Goal: Task Accomplishment & Management: Use online tool/utility

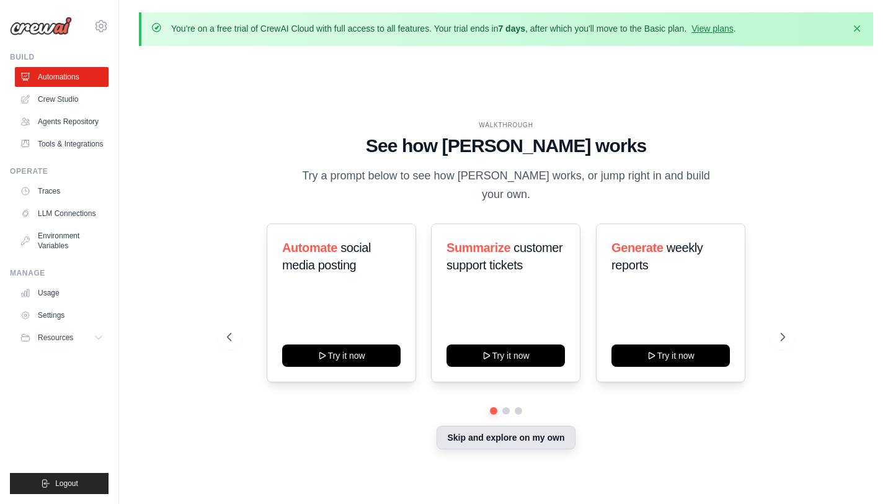
click at [478, 425] on button "Skip and explore on my own" at bounding box center [506, 437] width 138 height 24
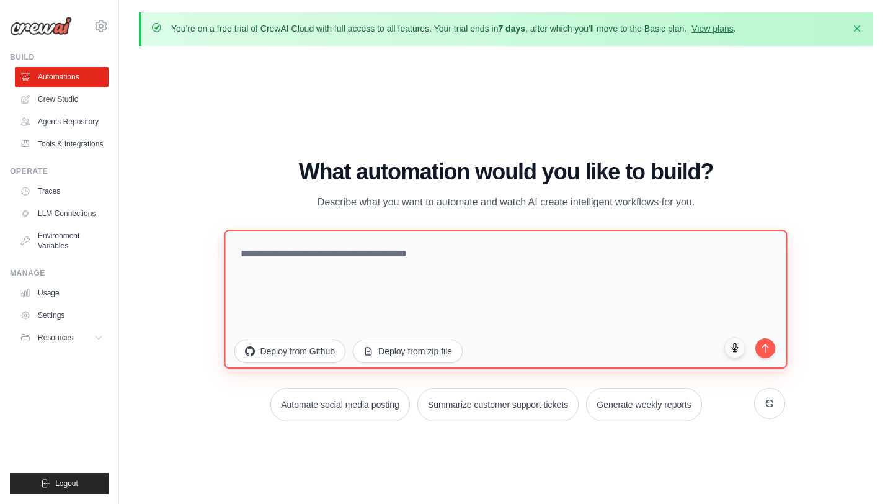
click at [334, 278] on textarea at bounding box center [506, 298] width 563 height 139
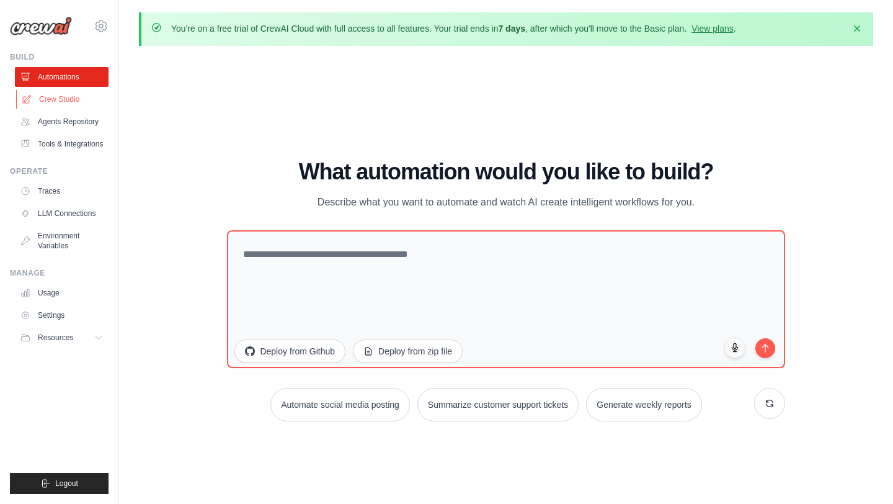
click at [59, 100] on link "Crew Studio" at bounding box center [63, 99] width 94 height 20
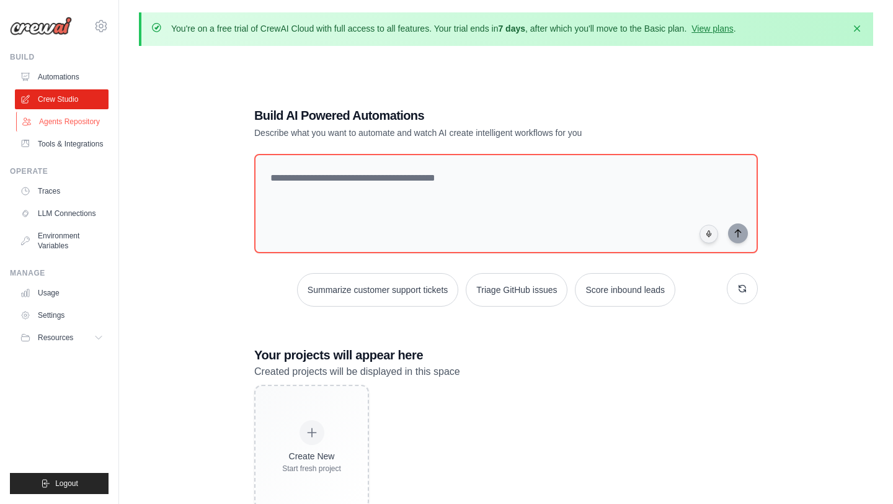
click at [56, 120] on link "Agents Repository" at bounding box center [63, 122] width 94 height 20
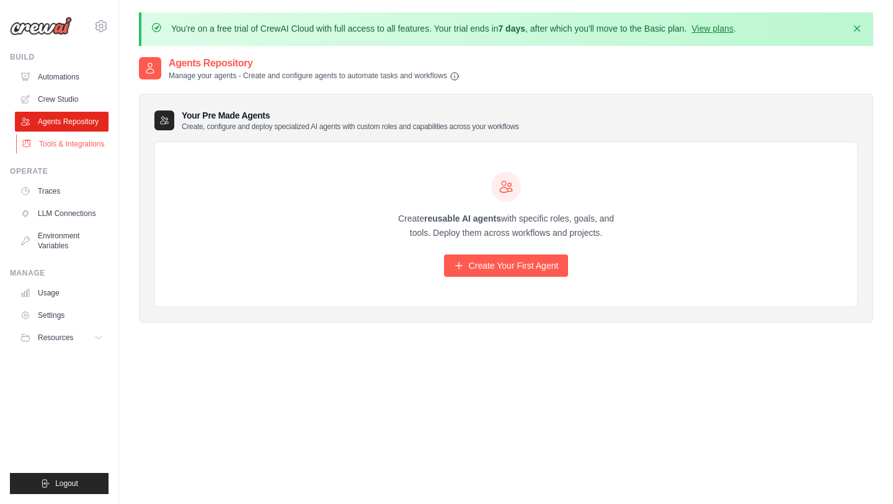
click at [61, 146] on link "Tools & Integrations" at bounding box center [63, 144] width 94 height 20
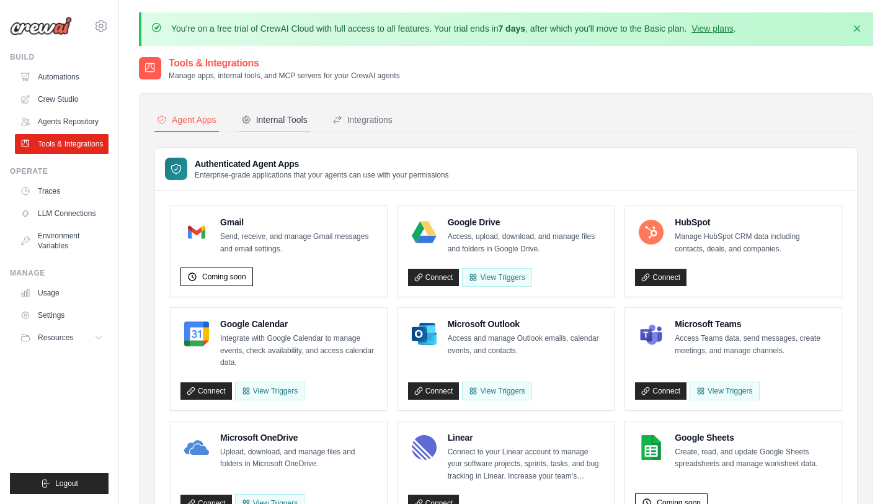
click at [280, 120] on div "Internal Tools" at bounding box center [274, 119] width 66 height 12
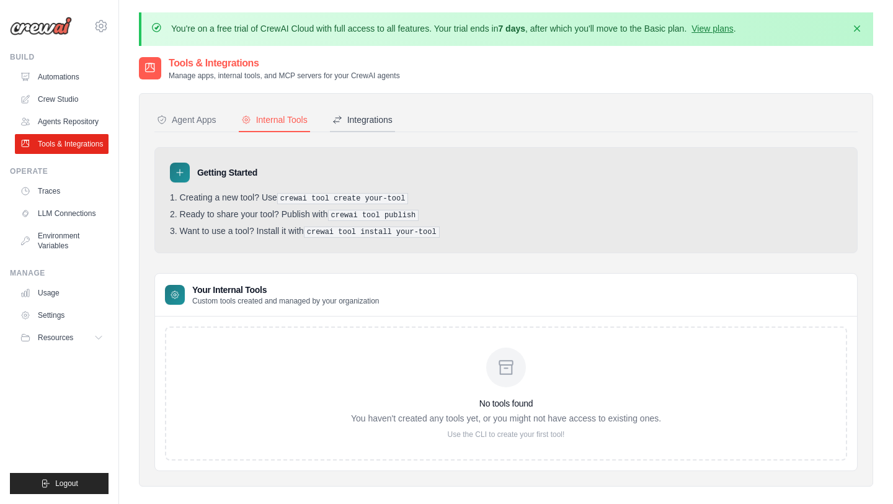
click at [374, 124] on div "Integrations" at bounding box center [362, 119] width 60 height 12
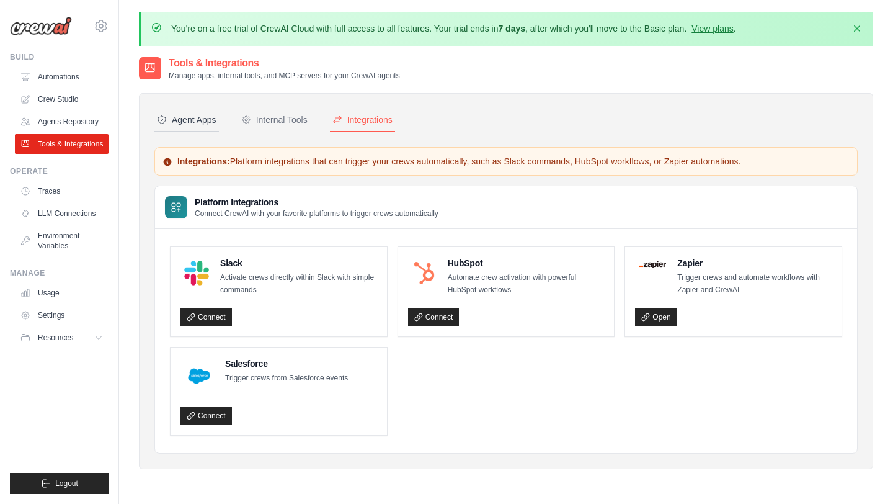
click at [205, 116] on div "Agent Apps" at bounding box center [187, 119] width 60 height 12
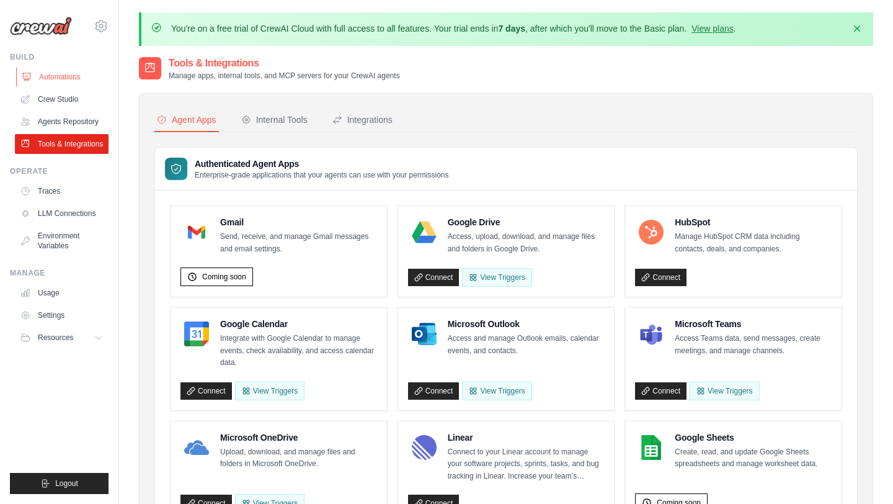
click at [60, 81] on link "Automations" at bounding box center [63, 77] width 94 height 20
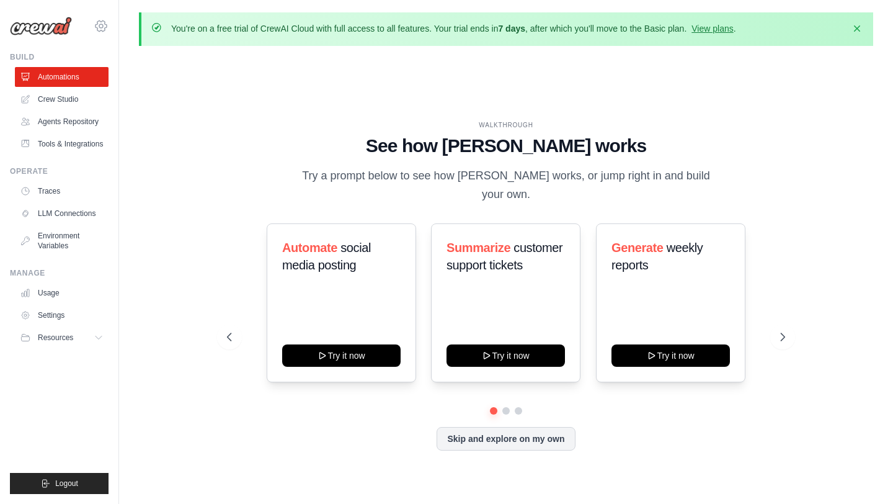
click at [96, 26] on icon at bounding box center [101, 25] width 11 height 11
click at [98, 25] on icon at bounding box center [101, 26] width 15 height 15
click at [62, 82] on link "Automations" at bounding box center [63, 77] width 94 height 20
click at [784, 333] on icon at bounding box center [784, 336] width 4 height 7
click at [777, 327] on button at bounding box center [782, 336] width 25 height 25
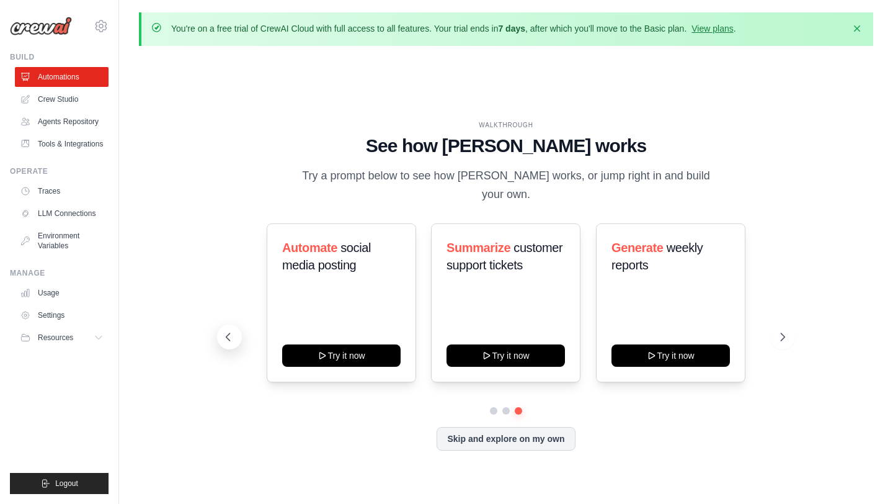
click at [230, 331] on icon at bounding box center [228, 337] width 12 height 12
click at [496, 429] on button "Skip and explore on my own" at bounding box center [506, 437] width 138 height 24
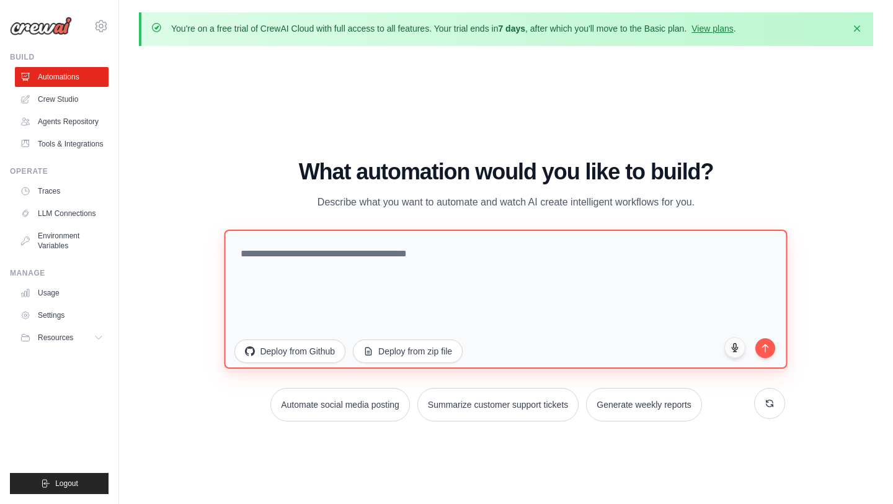
click at [355, 264] on textarea at bounding box center [506, 298] width 563 height 139
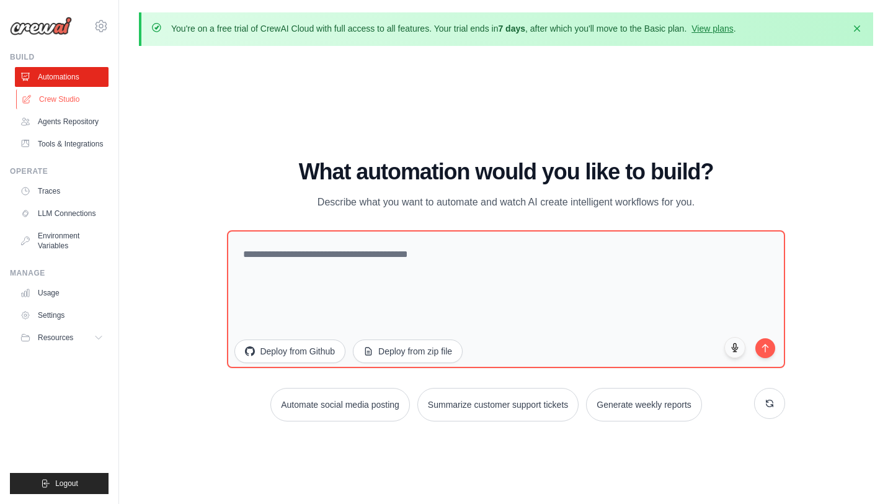
click at [63, 98] on link "Crew Studio" at bounding box center [63, 99] width 94 height 20
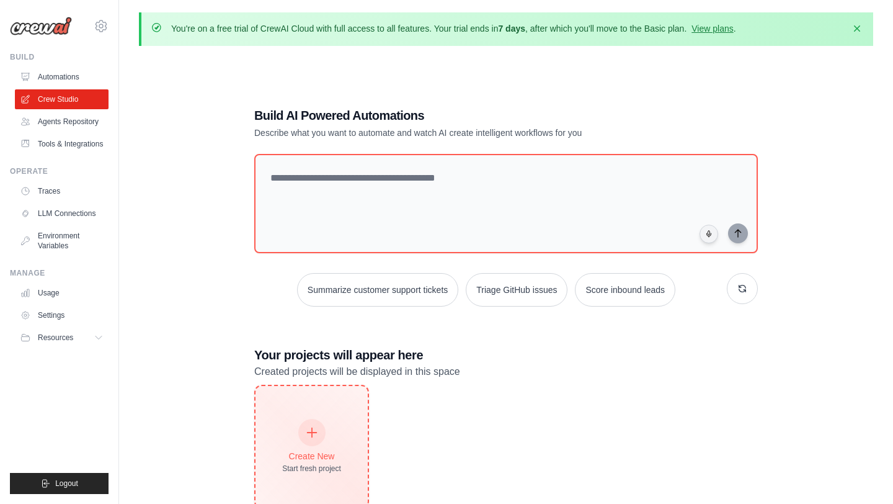
click at [323, 448] on div "Create New Start fresh project" at bounding box center [311, 446] width 59 height 53
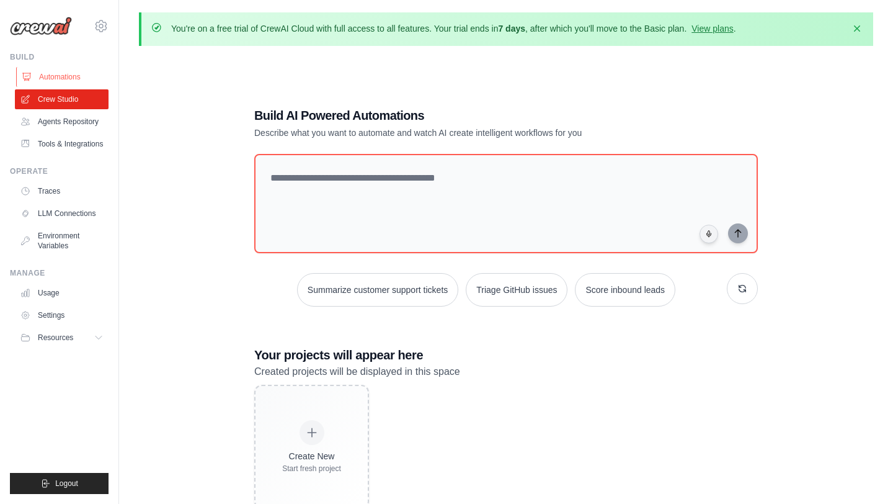
click at [63, 75] on link "Automations" at bounding box center [63, 77] width 94 height 20
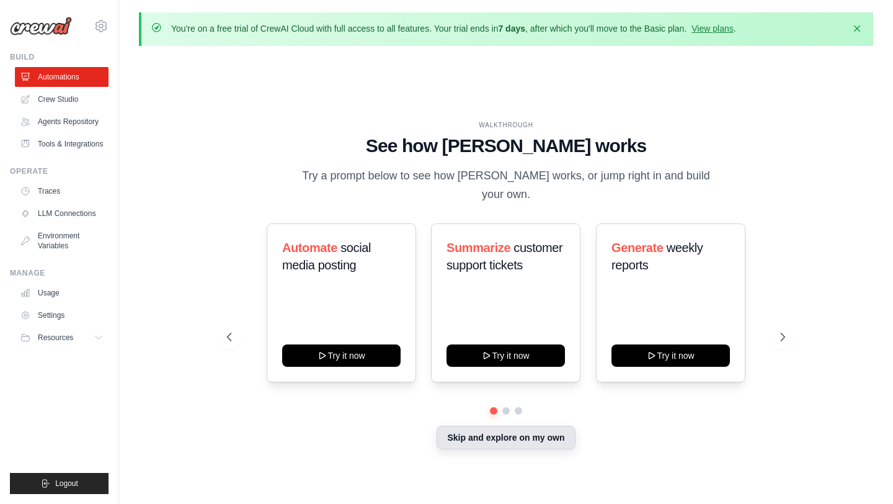
click at [498, 432] on button "Skip and explore on my own" at bounding box center [506, 437] width 138 height 24
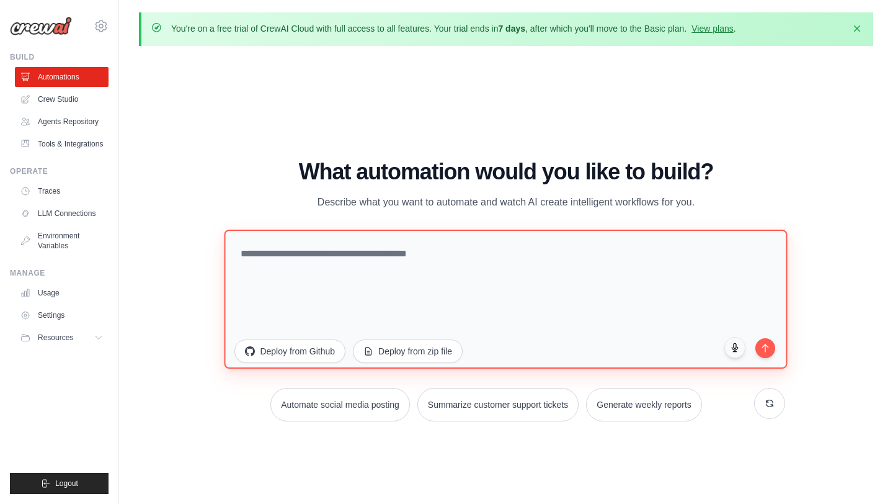
click at [493, 301] on textarea at bounding box center [506, 298] width 563 height 139
click at [317, 256] on textarea "**********" at bounding box center [506, 298] width 563 height 139
click at [455, 254] on textarea "**********" at bounding box center [506, 298] width 563 height 139
click at [646, 256] on textarea "**********" at bounding box center [506, 298] width 563 height 139
click at [614, 255] on textarea "**********" at bounding box center [506, 298] width 563 height 139
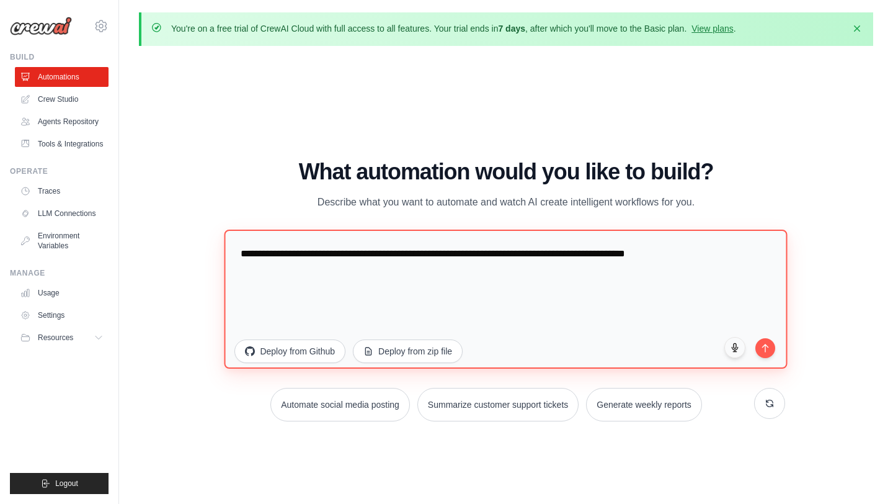
click at [711, 254] on textarea "**********" at bounding box center [506, 298] width 563 height 139
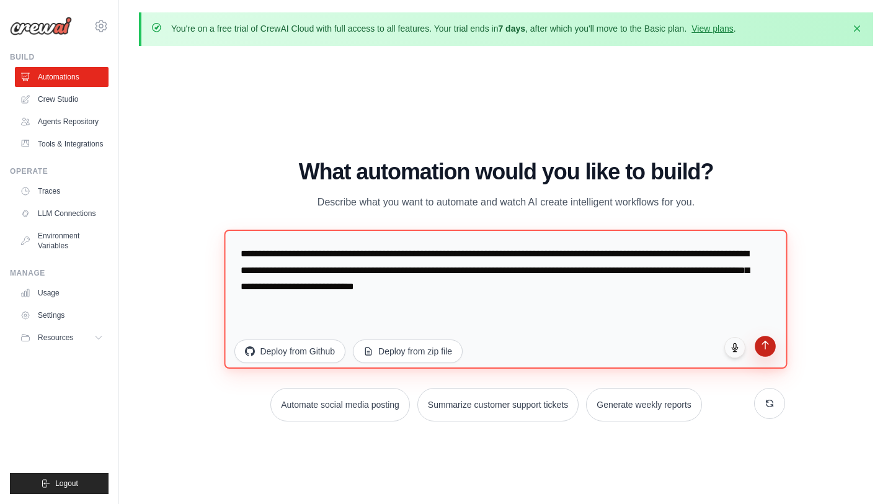
type textarea "**********"
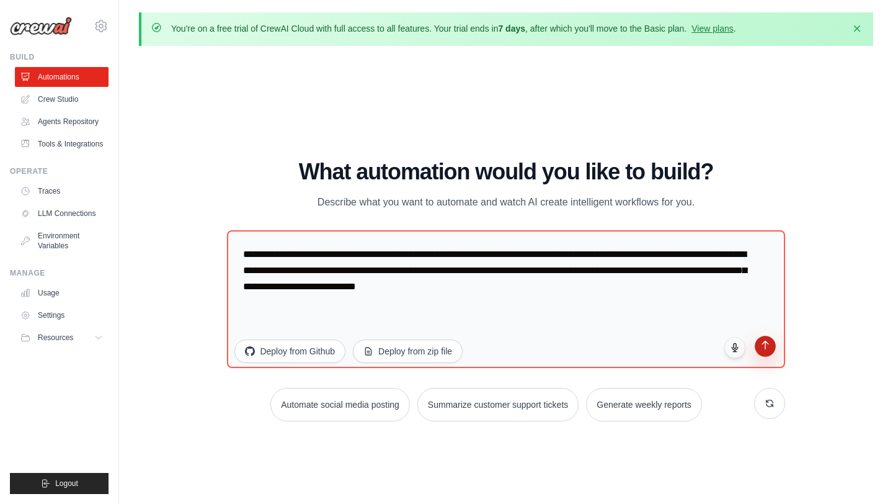
click at [763, 347] on icon "submit" at bounding box center [765, 345] width 11 height 11
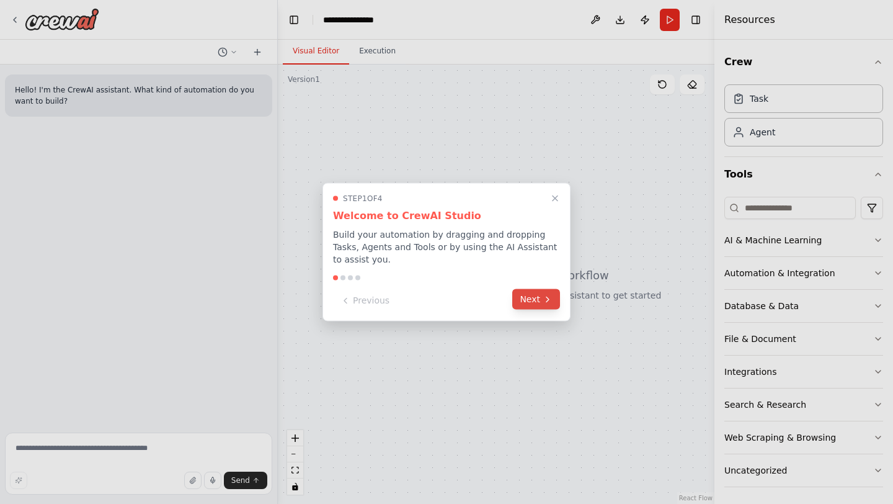
click at [535, 305] on button "Next" at bounding box center [536, 299] width 48 height 20
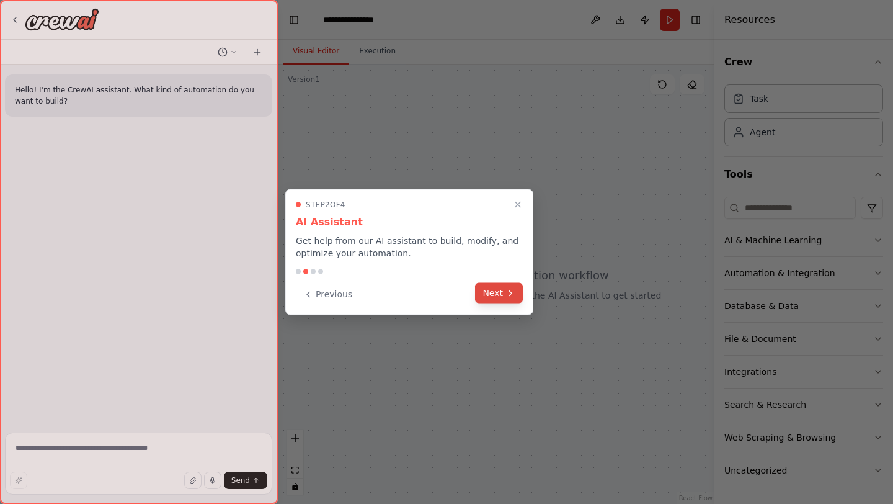
click at [496, 299] on button "Next" at bounding box center [499, 293] width 48 height 20
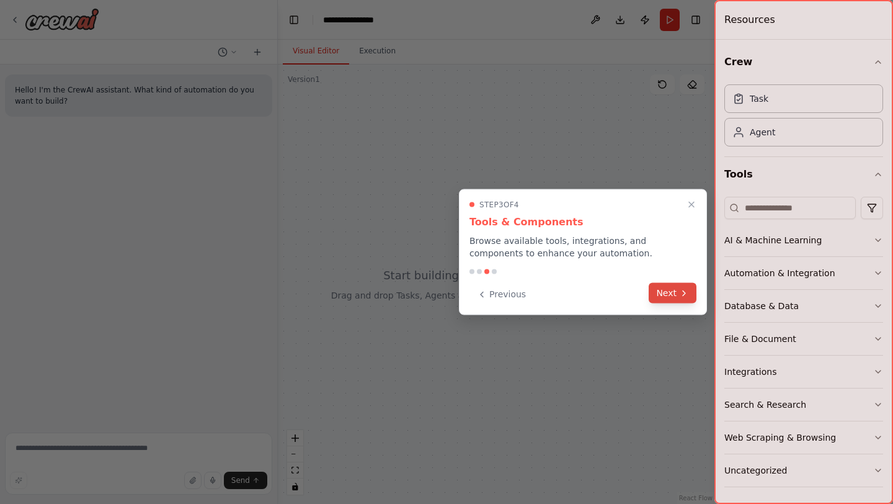
click at [676, 293] on button "Next" at bounding box center [673, 293] width 48 height 20
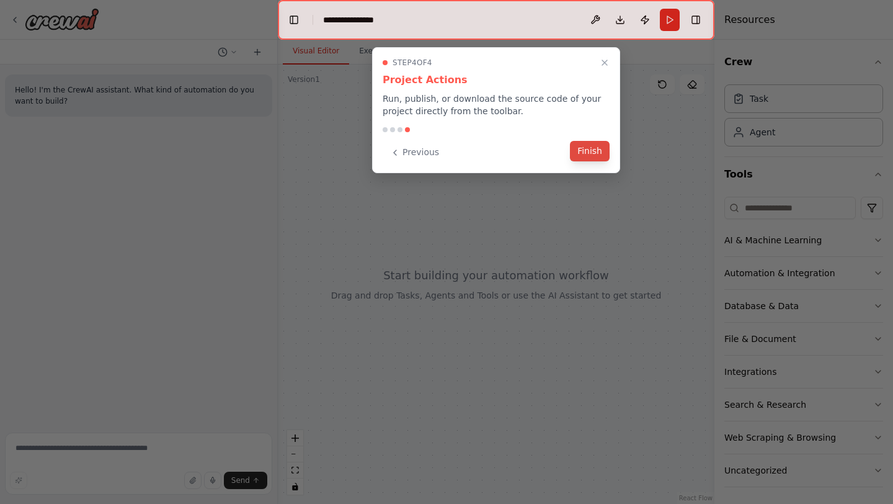
click at [592, 153] on button "Finish" at bounding box center [590, 151] width 40 height 20
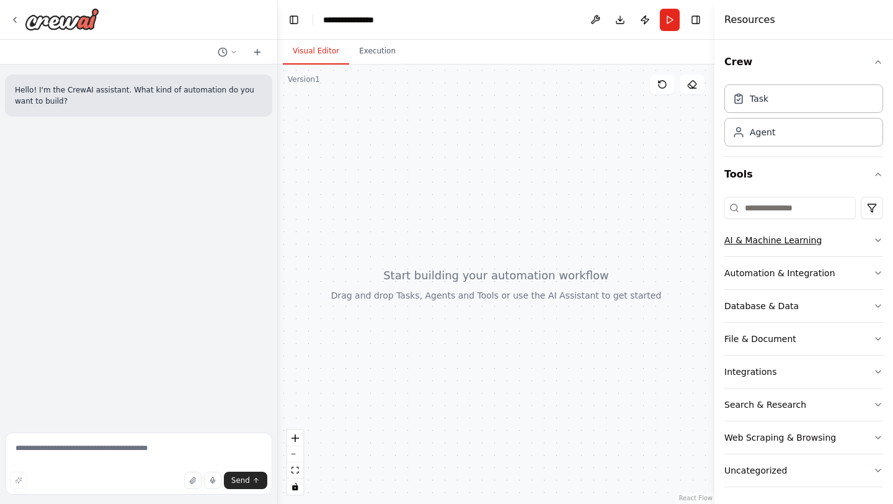
click at [878, 235] on icon "button" at bounding box center [878, 240] width 10 height 10
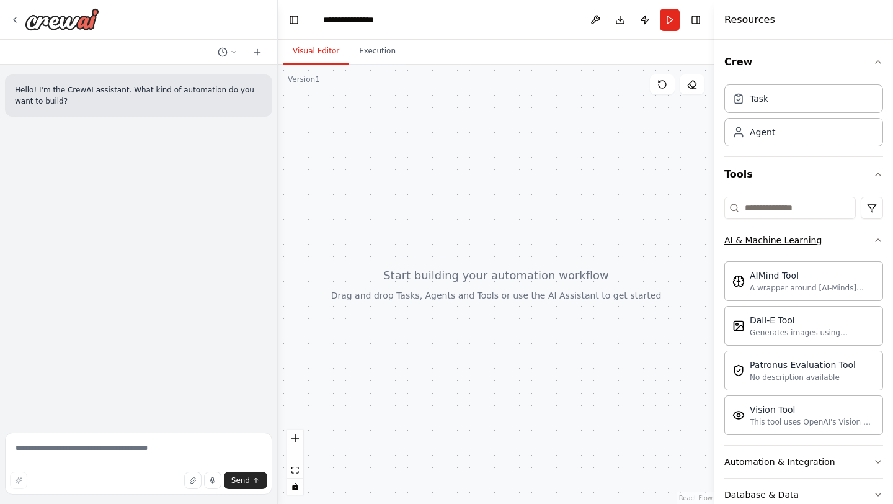
click at [878, 235] on icon "button" at bounding box center [878, 240] width 10 height 10
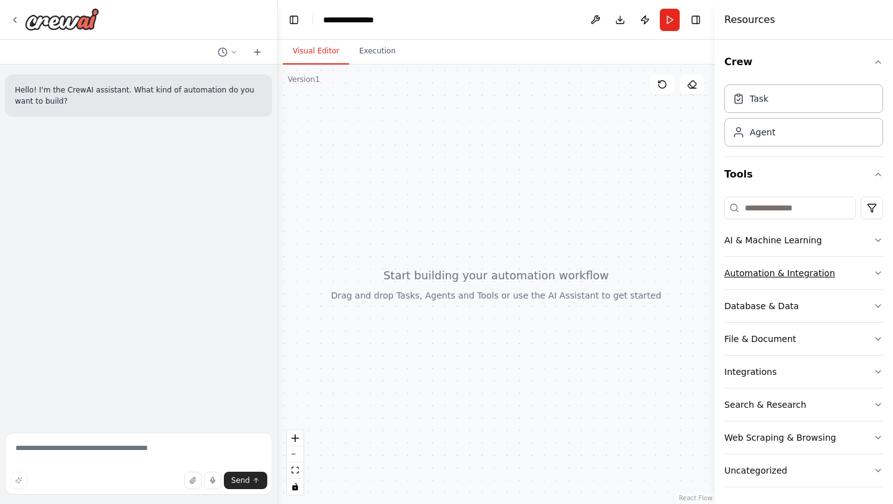
click at [880, 269] on icon "button" at bounding box center [878, 273] width 10 height 10
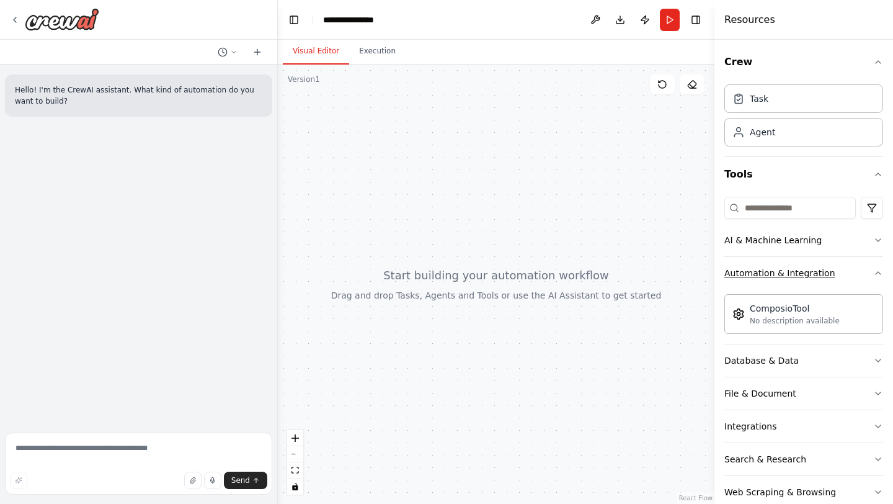
click at [880, 269] on icon "button" at bounding box center [878, 273] width 10 height 10
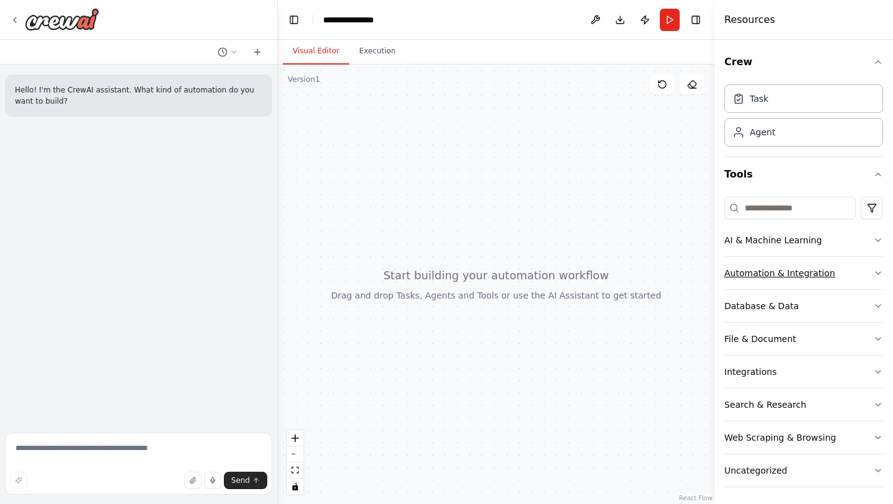
click at [880, 269] on icon "button" at bounding box center [878, 273] width 10 height 10
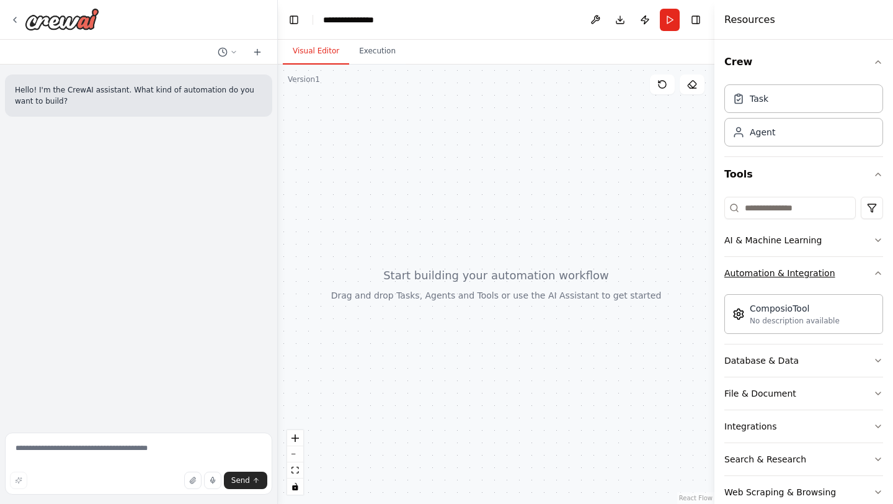
click at [880, 269] on icon "button" at bounding box center [878, 273] width 10 height 10
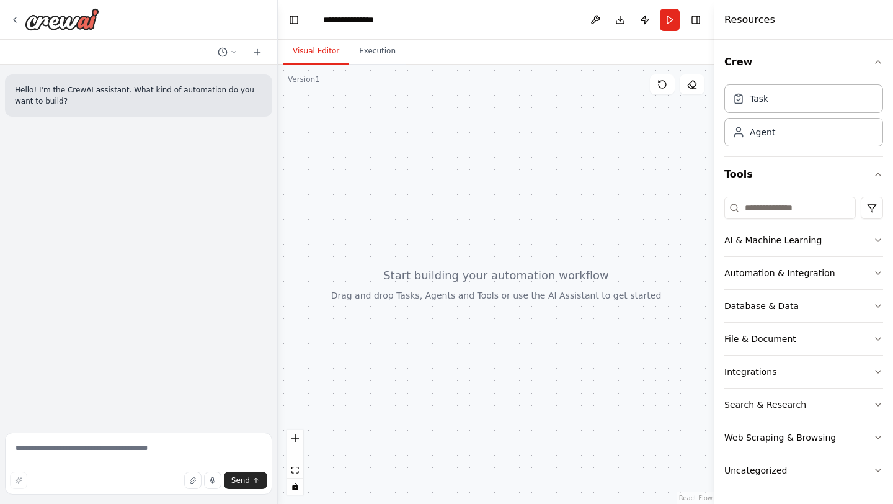
click at [881, 303] on icon "button" at bounding box center [878, 306] width 10 height 10
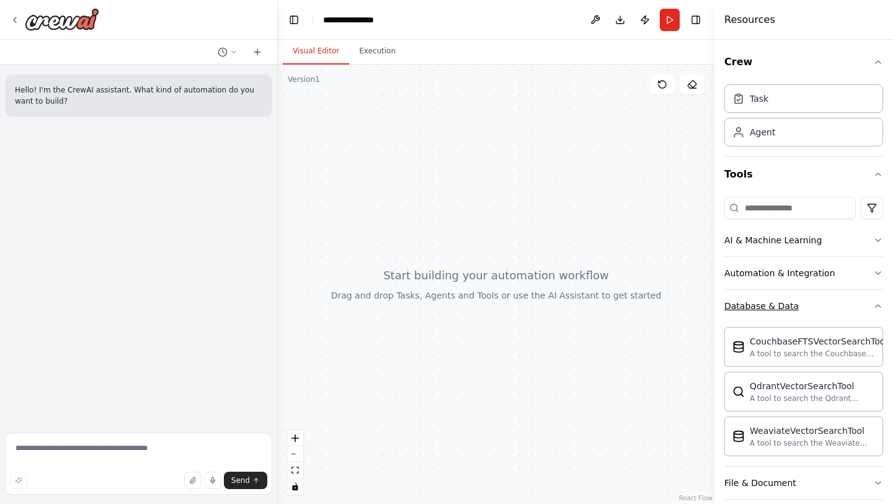
click at [879, 303] on icon "button" at bounding box center [878, 306] width 10 height 10
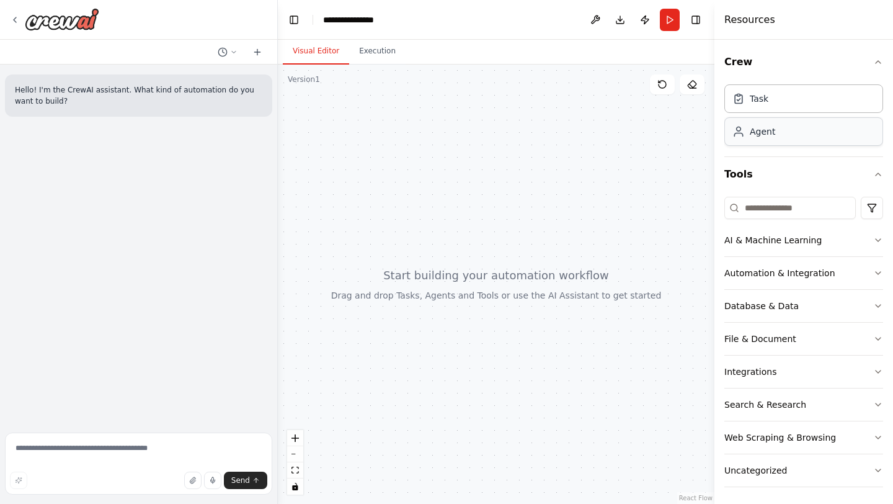
click at [777, 135] on div "Agent" at bounding box center [803, 131] width 159 height 29
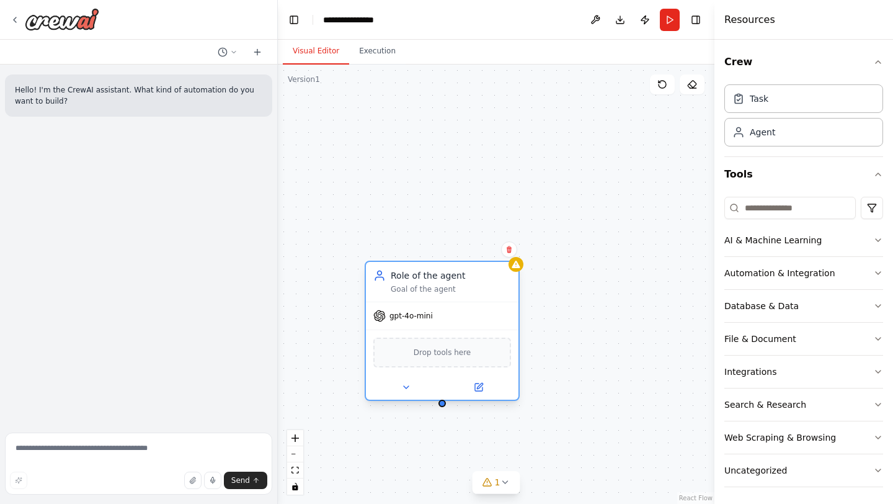
drag, startPoint x: 481, startPoint y: 329, endPoint x: 427, endPoint y: 277, distance: 75.0
click at [427, 277] on div "Role of the agent" at bounding box center [451, 275] width 120 height 12
click at [452, 353] on span "Drop tools here" at bounding box center [443, 352] width 58 height 12
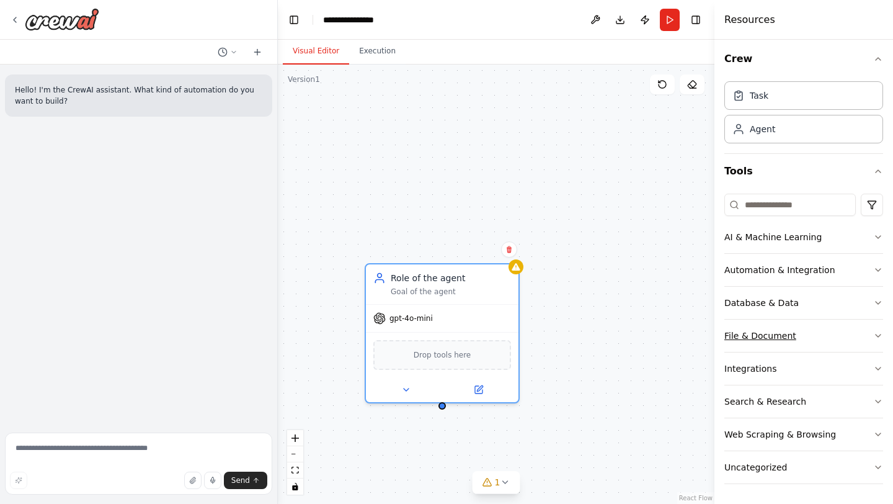
scroll to position [3, 0]
click at [773, 477] on button "Uncategorized" at bounding box center [803, 467] width 159 height 32
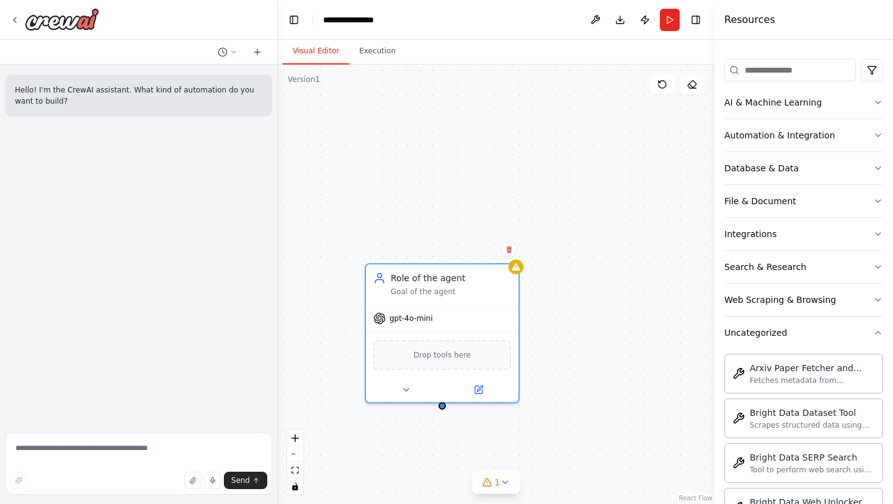
scroll to position [1, 0]
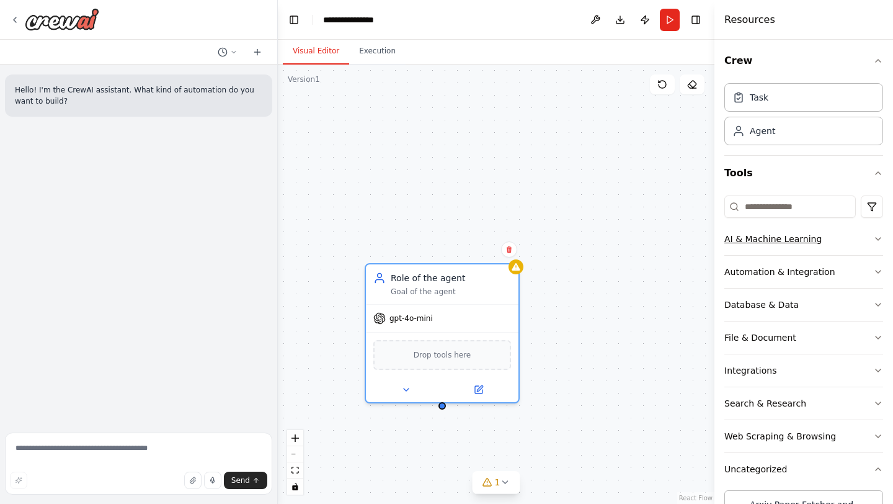
click at [769, 232] on button "AI & Machine Learning" at bounding box center [803, 239] width 159 height 32
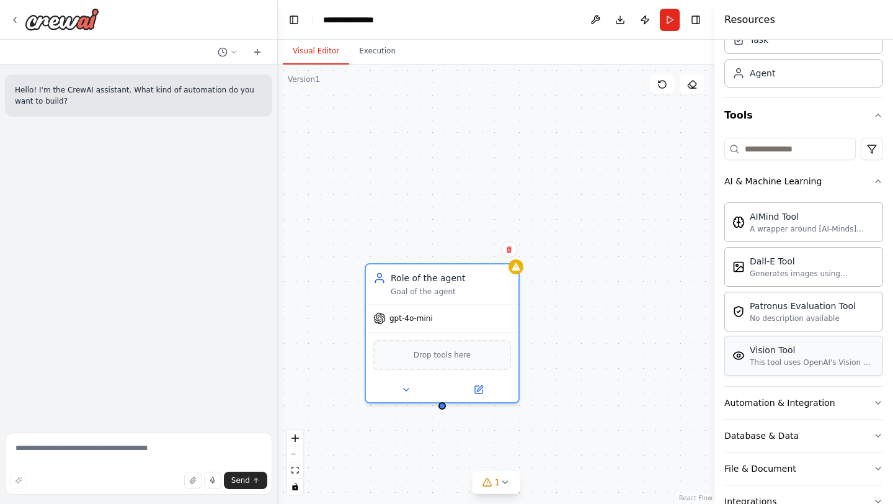
scroll to position [74, 0]
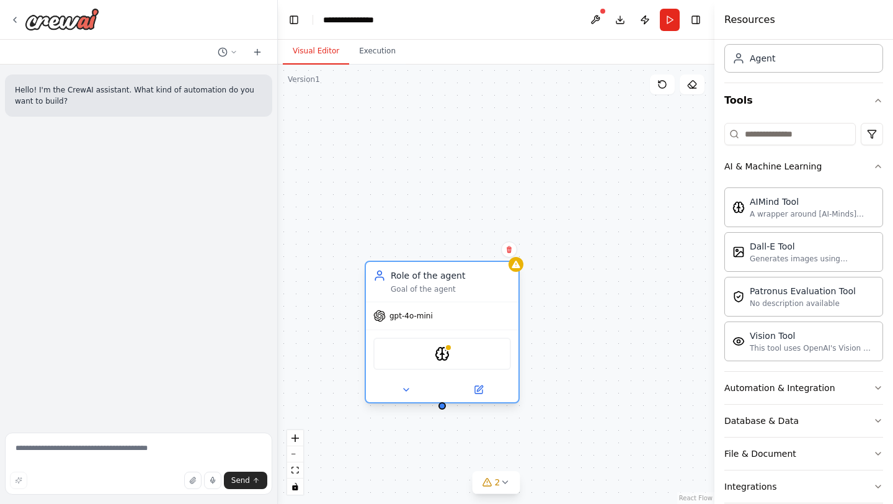
click at [454, 355] on div "AIMindTool" at bounding box center [442, 353] width 138 height 32
click at [436, 359] on img at bounding box center [442, 353] width 15 height 15
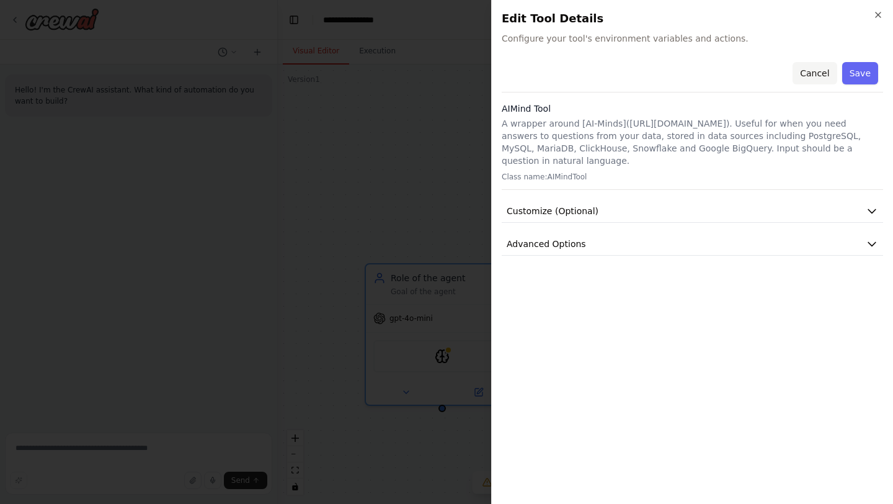
click at [817, 75] on button "Cancel" at bounding box center [815, 73] width 44 height 22
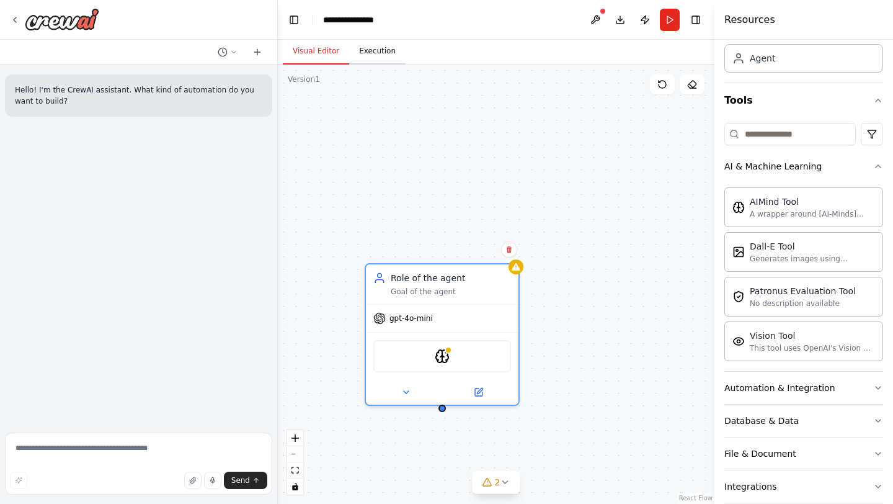
click at [367, 55] on button "Execution" at bounding box center [377, 51] width 56 height 26
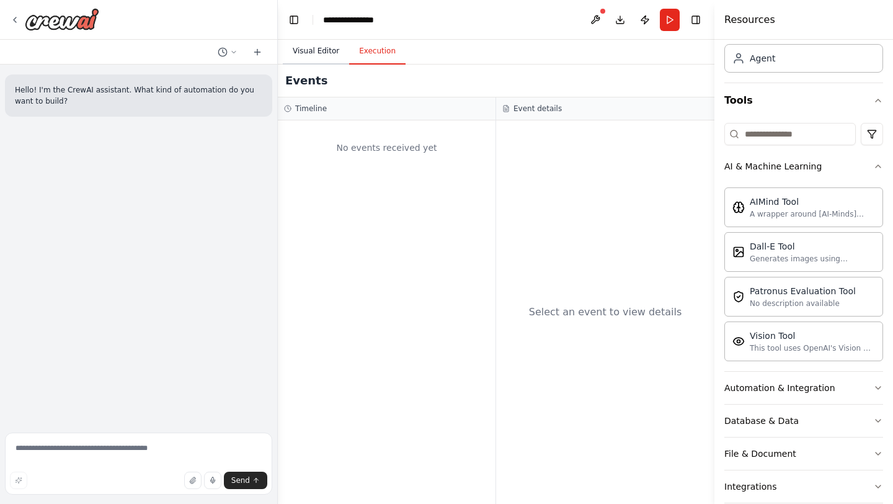
click at [333, 54] on button "Visual Editor" at bounding box center [316, 51] width 66 height 26
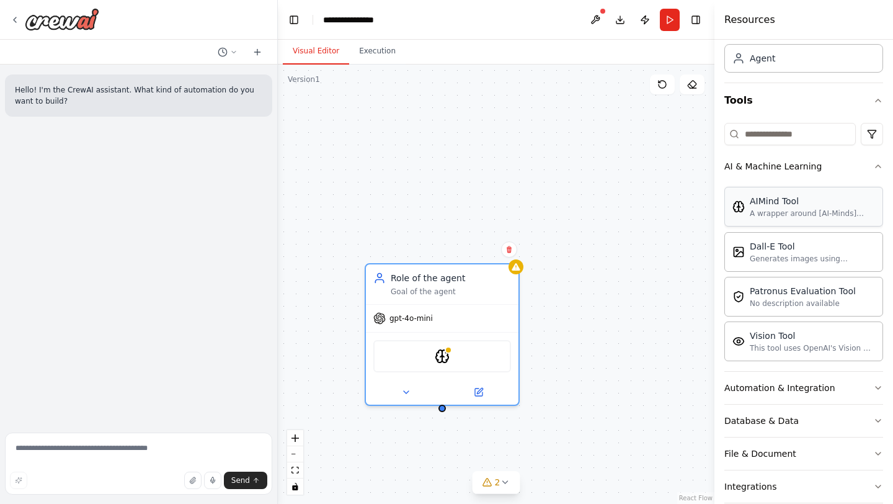
scroll to position [0, 0]
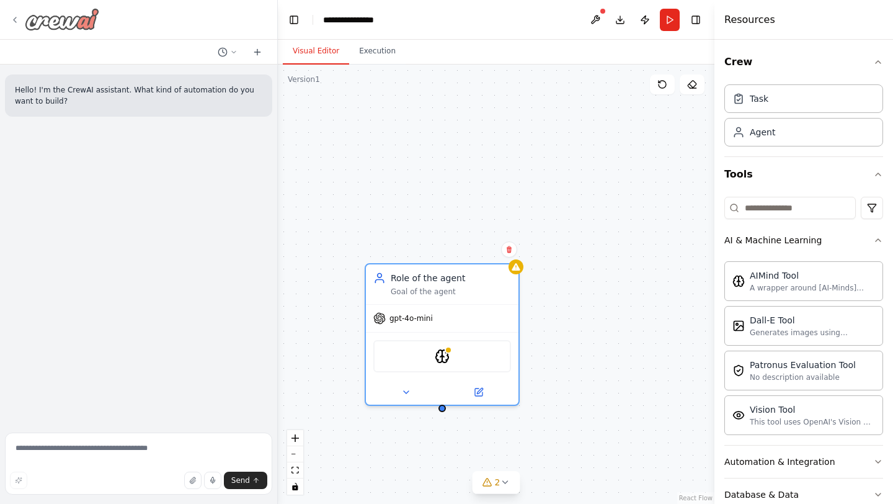
click at [11, 17] on icon at bounding box center [15, 20] width 10 height 10
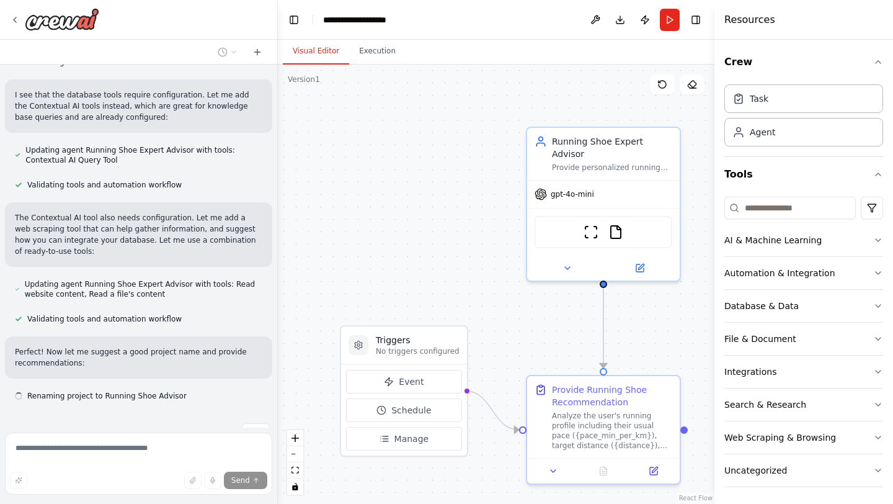
scroll to position [955, 0]
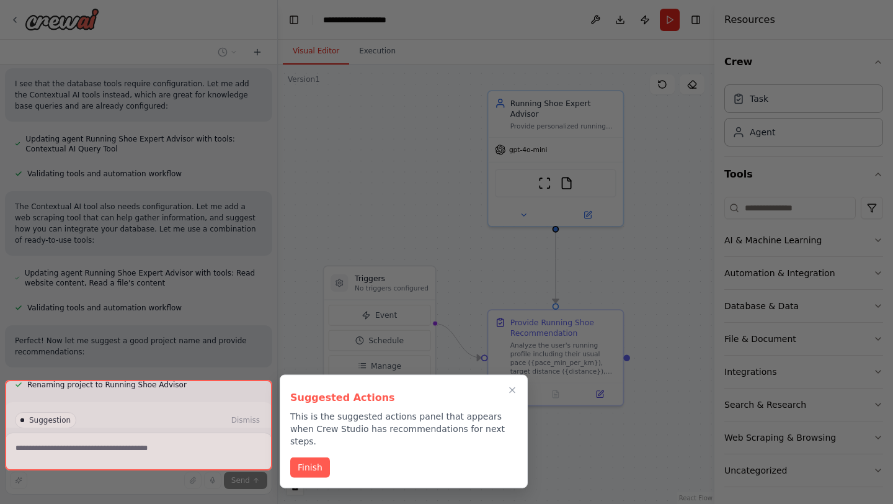
drag, startPoint x: 546, startPoint y: 332, endPoint x: 509, endPoint y: 275, distance: 67.9
click at [509, 275] on div "I want to create a running shoe advisor that based on user needs like the usual…" at bounding box center [446, 252] width 893 height 504
click at [309, 456] on button "Finish" at bounding box center [310, 466] width 40 height 20
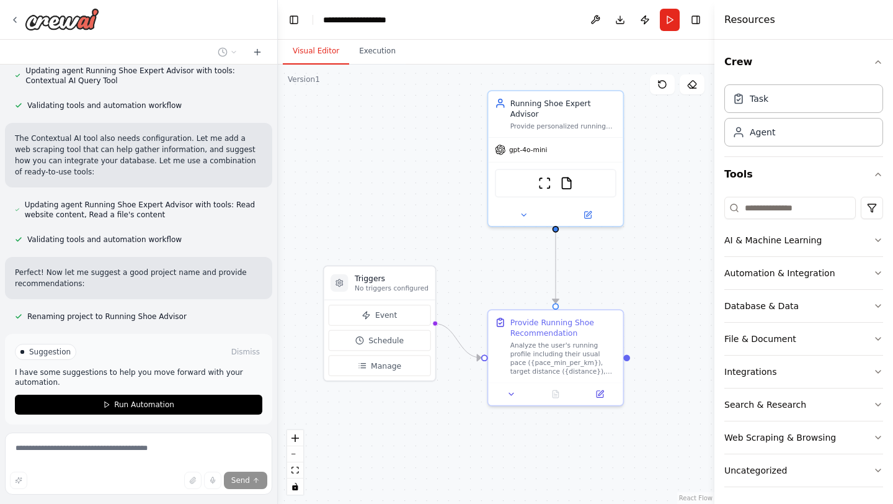
scroll to position [1056, 0]
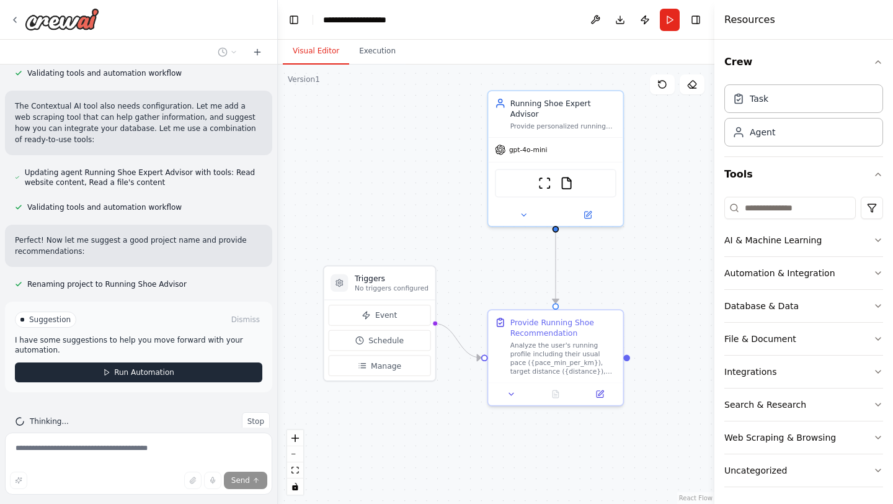
click at [116, 367] on span "Run Automation" at bounding box center [144, 372] width 60 height 10
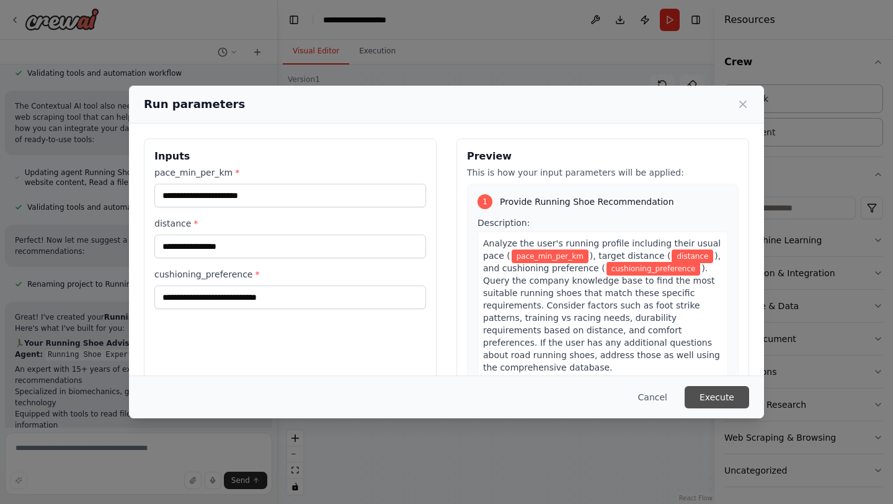
click at [715, 396] on button "Execute" at bounding box center [717, 397] width 65 height 22
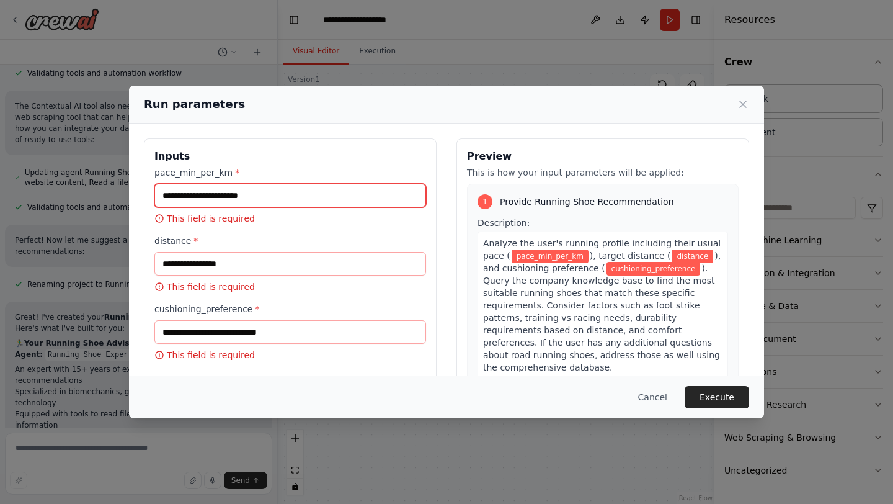
click at [211, 203] on input "pace_min_per_km *" at bounding box center [290, 196] width 272 height 24
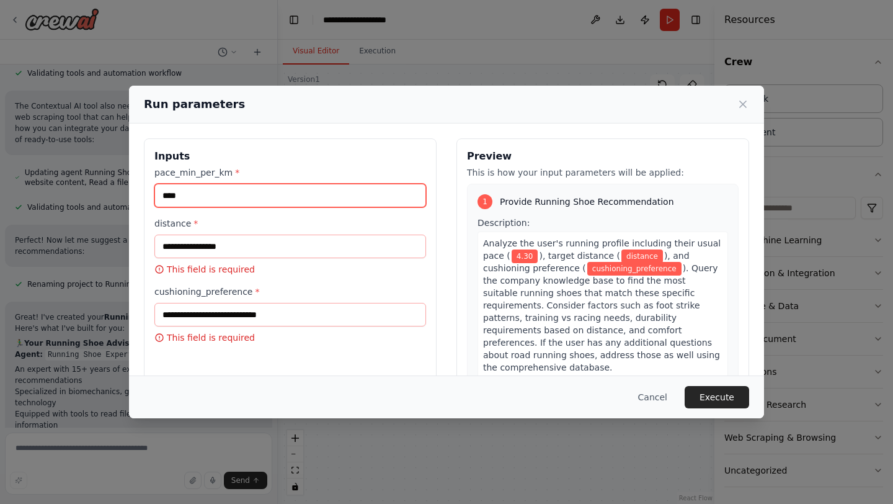
type input "****"
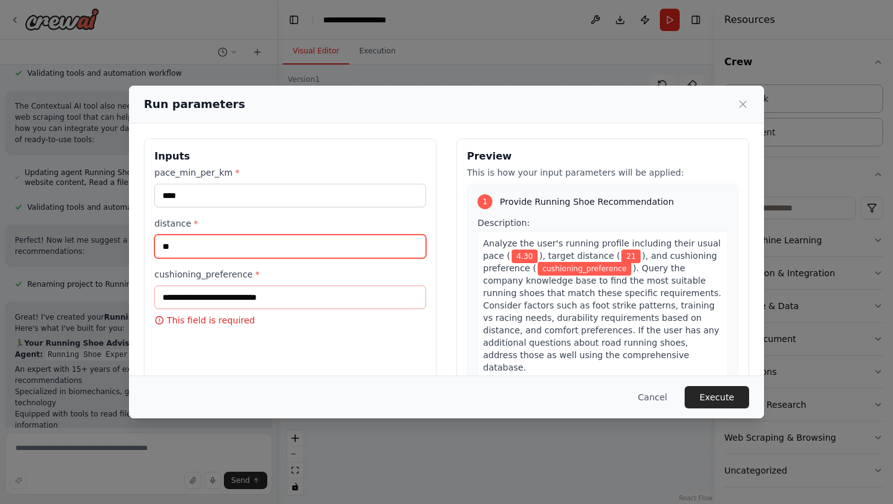
scroll to position [1420, 0]
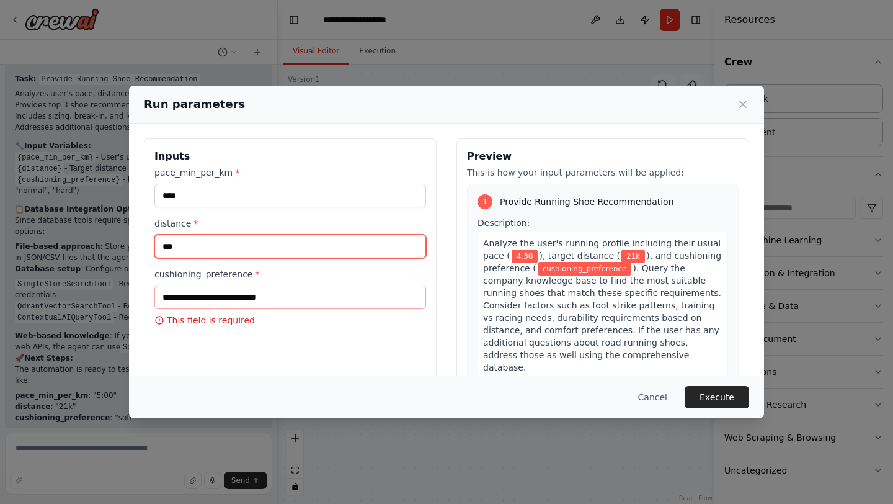
type input "***"
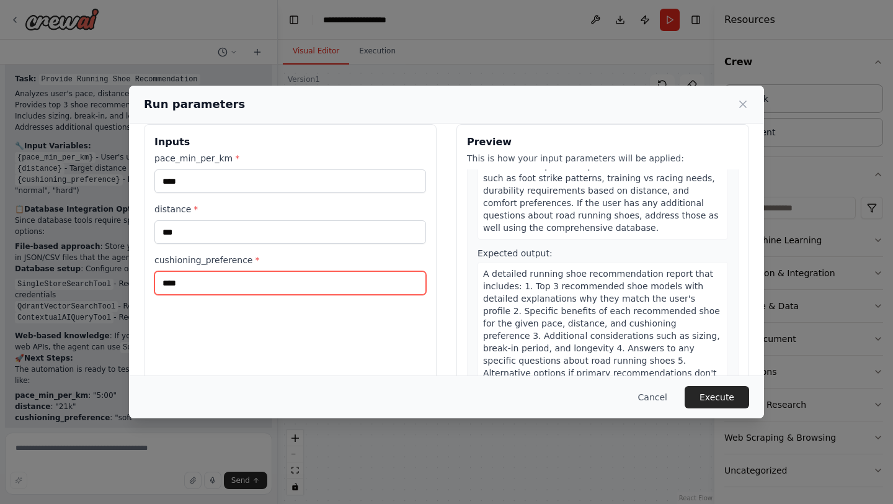
scroll to position [35, 0]
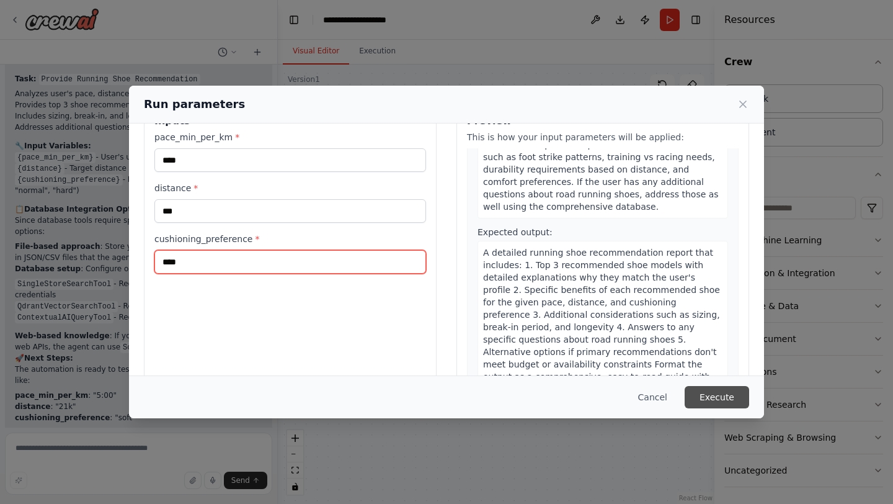
type input "****"
click at [716, 397] on button "Execute" at bounding box center [717, 397] width 65 height 22
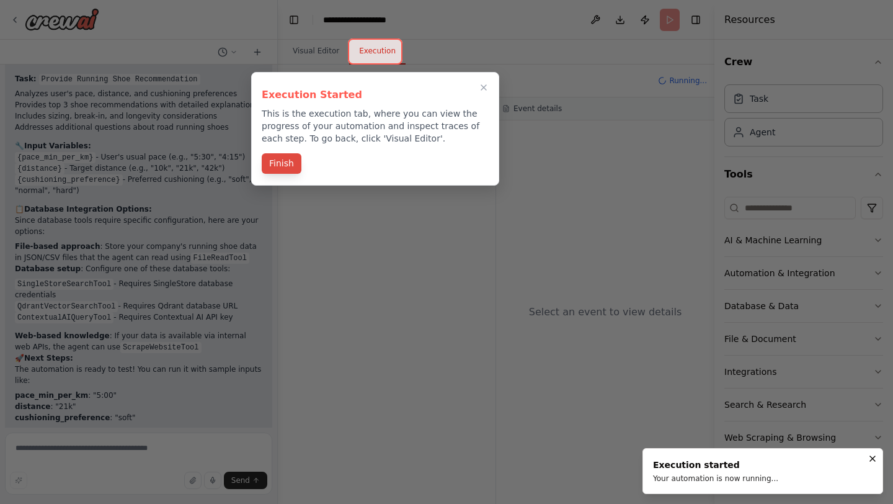
click at [285, 156] on button "Finish" at bounding box center [282, 163] width 40 height 20
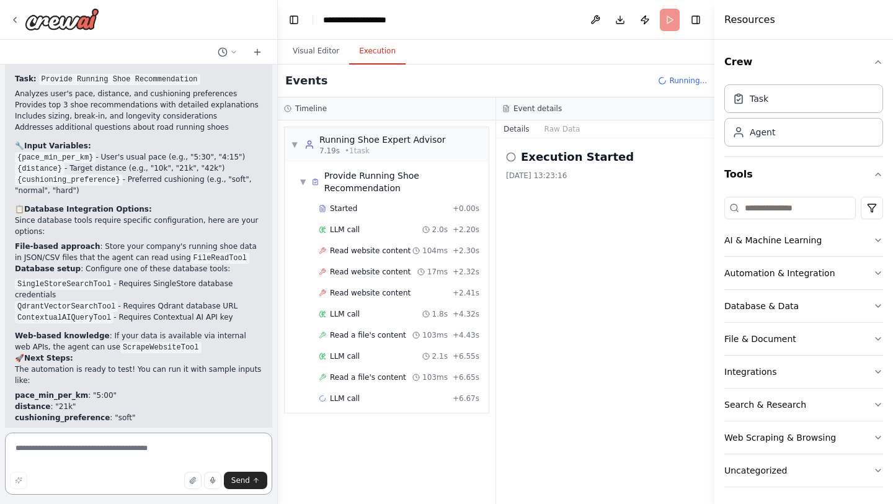
click at [72, 450] on textarea at bounding box center [138, 463] width 267 height 62
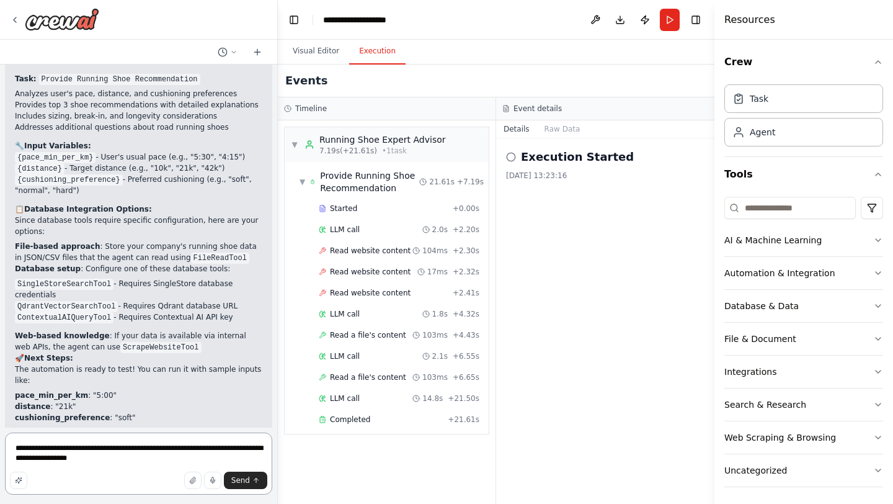
type textarea "**********"
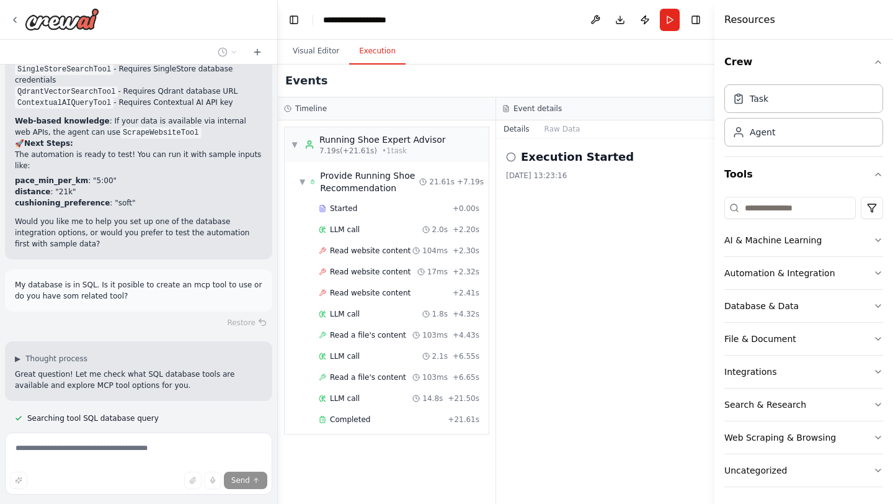
scroll to position [1660, 0]
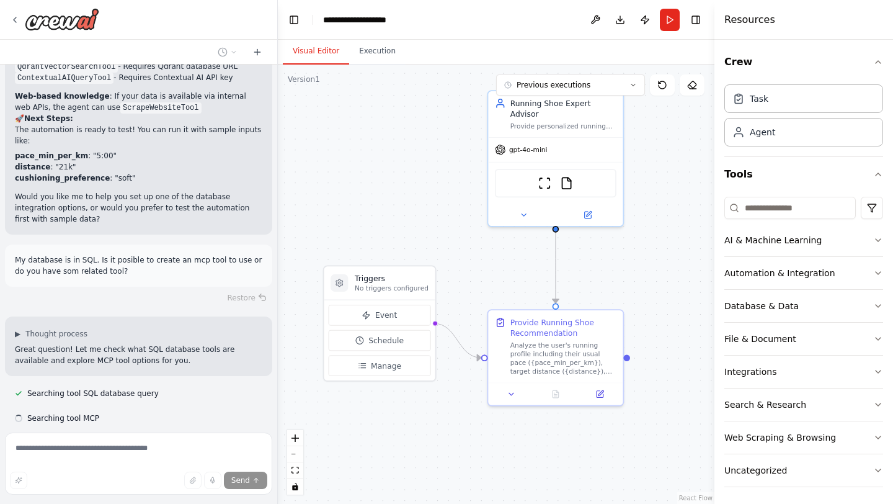
click at [310, 54] on button "Visual Editor" at bounding box center [316, 51] width 66 height 26
click at [376, 58] on button "Execution" at bounding box center [377, 51] width 56 height 26
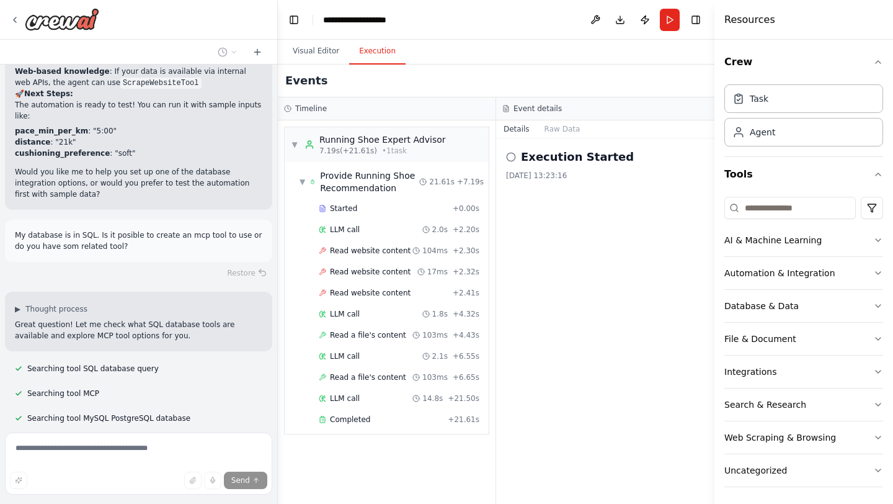
click at [530, 161] on h2 "Execution Started" at bounding box center [577, 156] width 113 height 17
click at [561, 124] on button "Raw Data" at bounding box center [562, 128] width 51 height 17
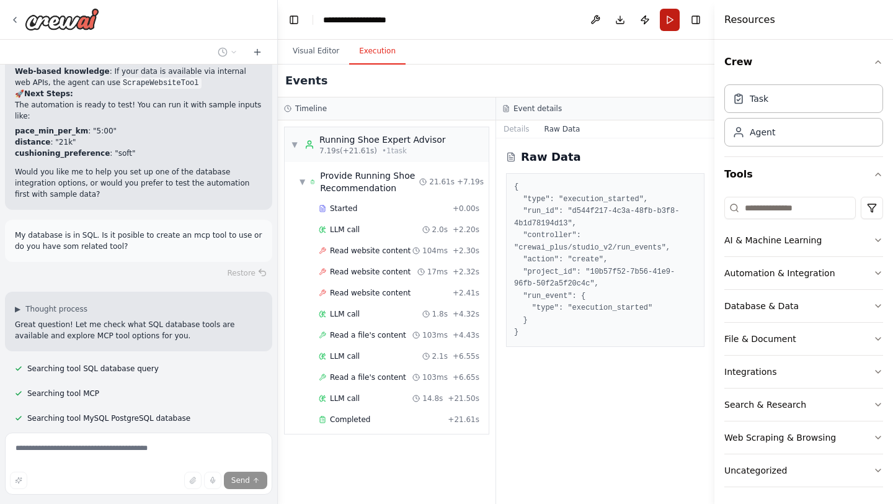
click at [673, 17] on button "Run" at bounding box center [670, 20] width 20 height 22
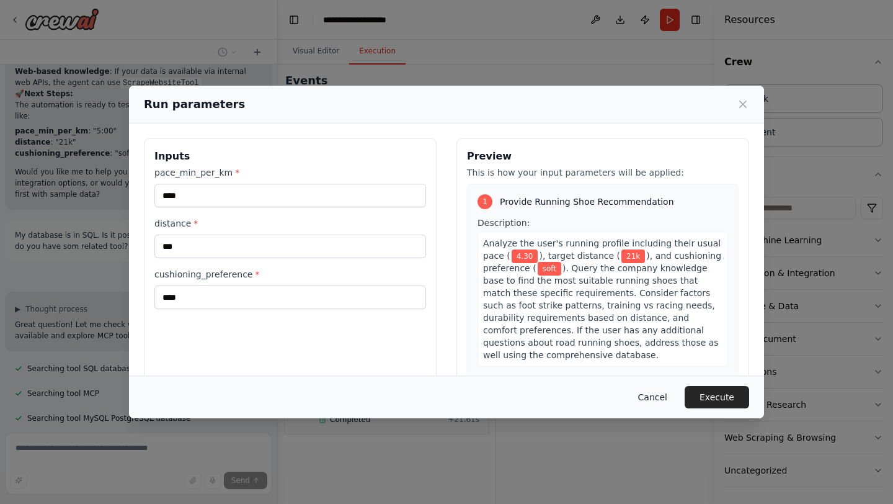
click at [651, 396] on button "Cancel" at bounding box center [652, 397] width 49 height 22
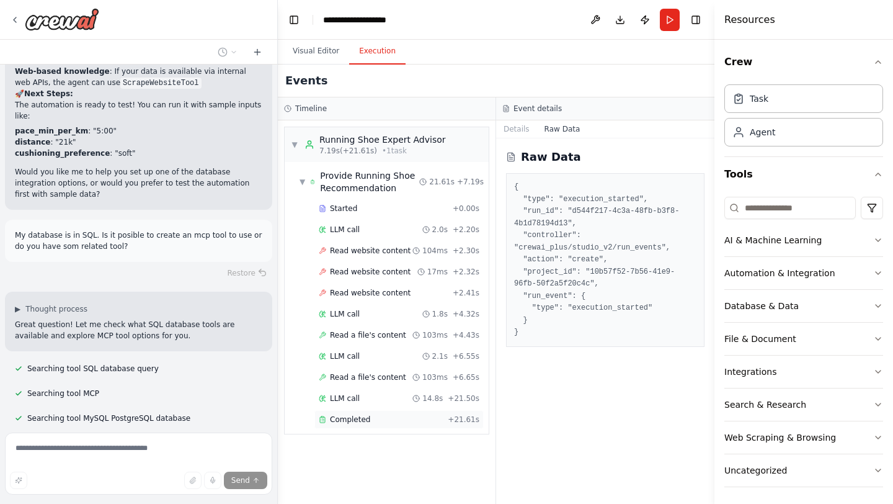
click at [365, 421] on span "Completed" at bounding box center [350, 419] width 40 height 10
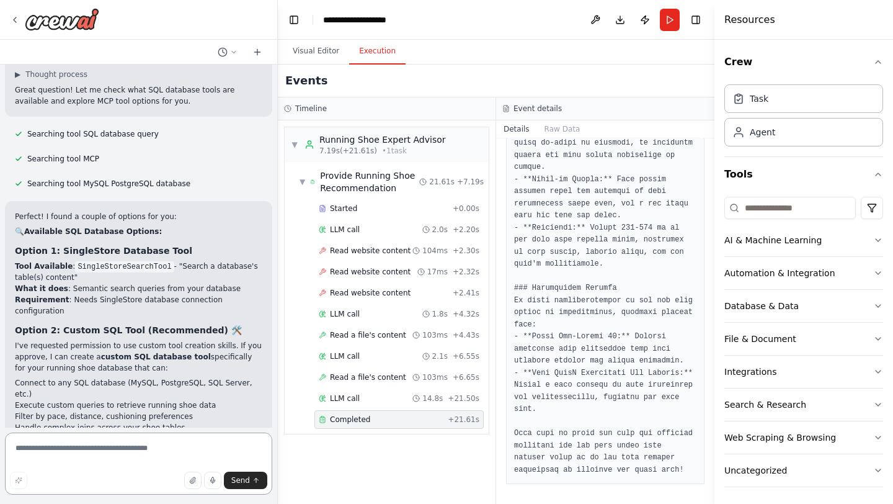
scroll to position [1920, 0]
click at [192, 482] on icon "button" at bounding box center [192, 479] width 7 height 7
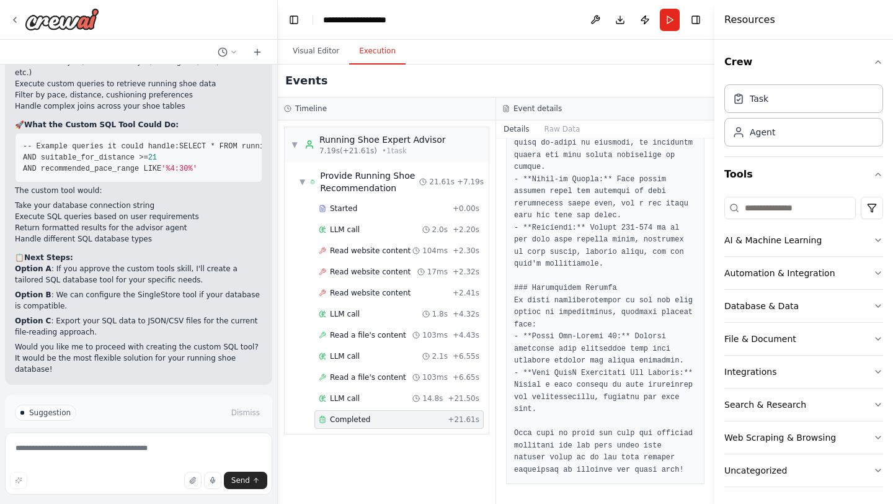
click at [215, 263] on p "Option A : If you approve the custom tools skill, I'll create a tailored SQL da…" at bounding box center [138, 274] width 247 height 22
click at [146, 460] on span "Enable coding skills" at bounding box center [143, 465] width 73 height 10
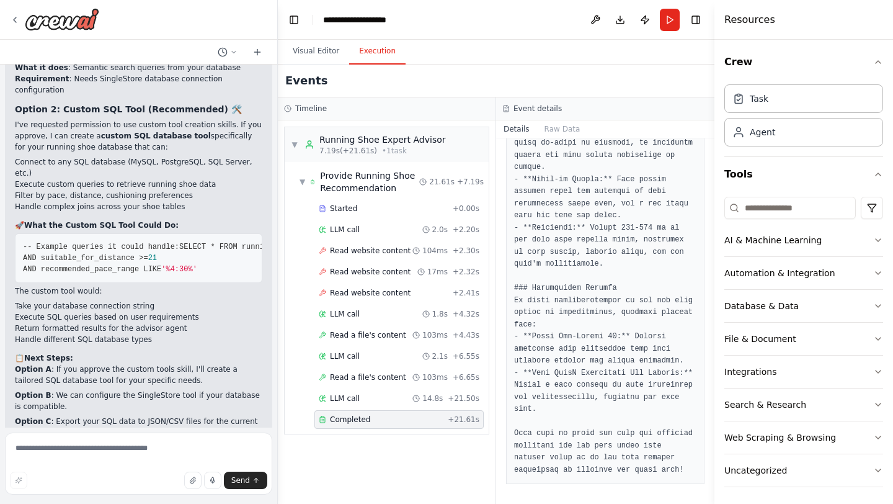
scroll to position [2188, 0]
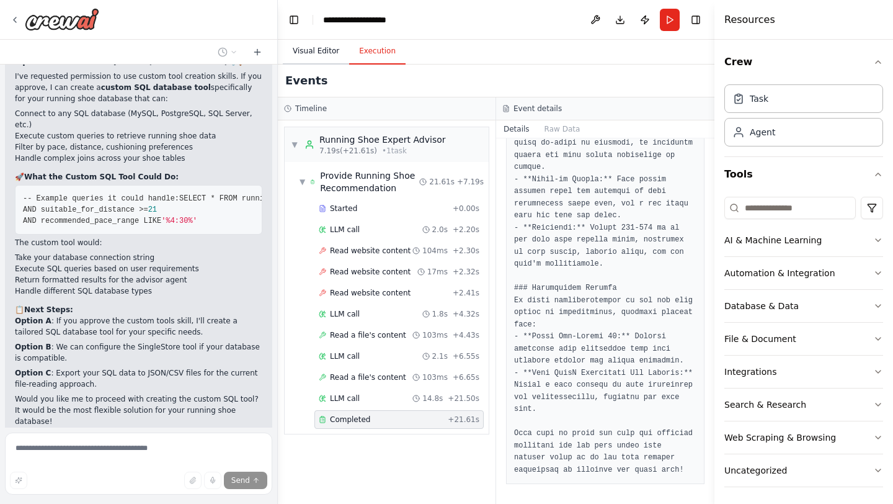
click at [327, 53] on button "Visual Editor" at bounding box center [316, 51] width 66 height 26
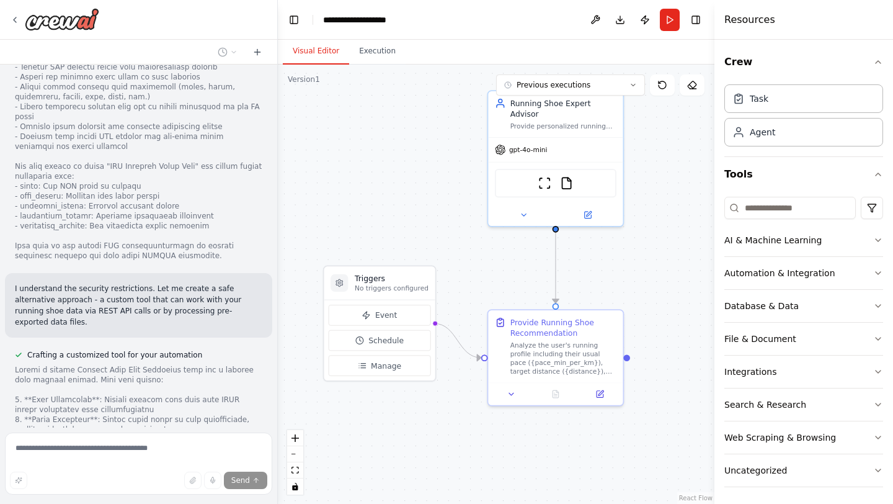
scroll to position [3156, 0]
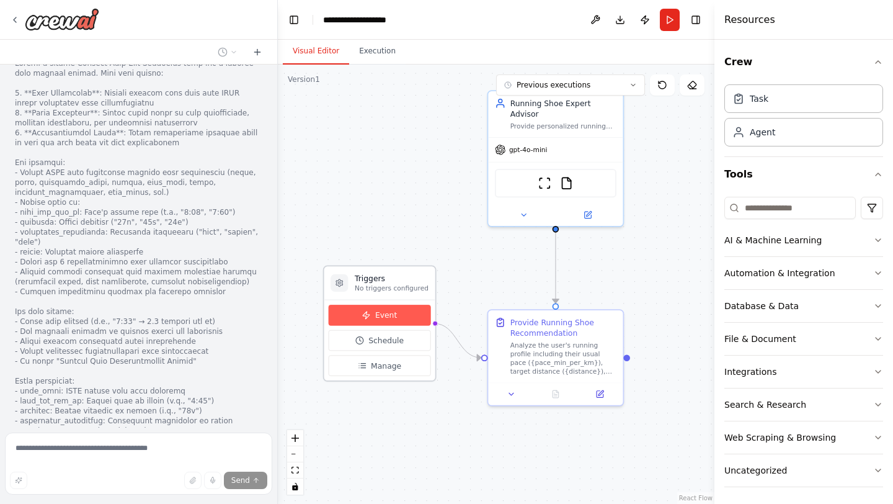
click at [391, 319] on span "Event" at bounding box center [386, 314] width 22 height 11
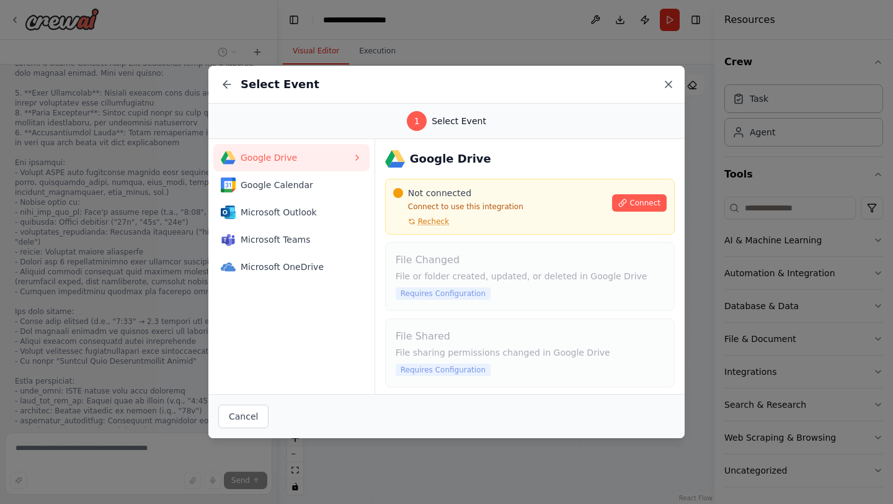
click at [668, 81] on icon at bounding box center [668, 84] width 12 height 12
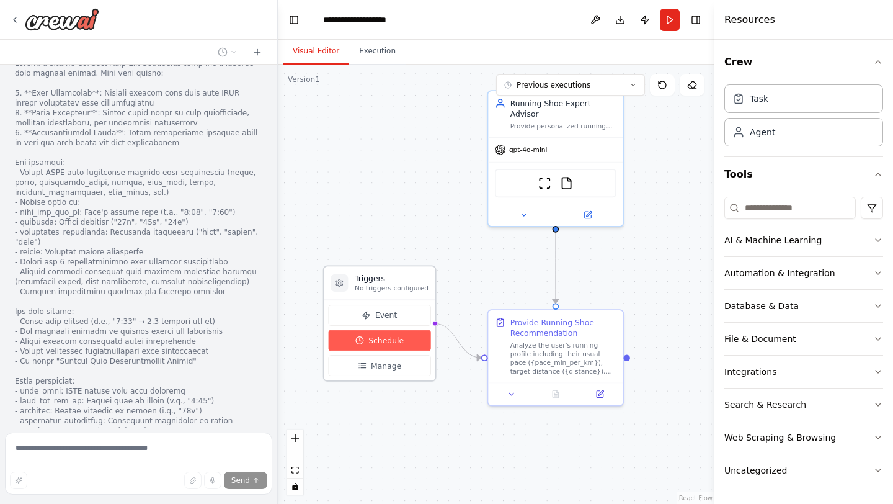
click at [366, 339] on button "Schedule" at bounding box center [380, 340] width 102 height 21
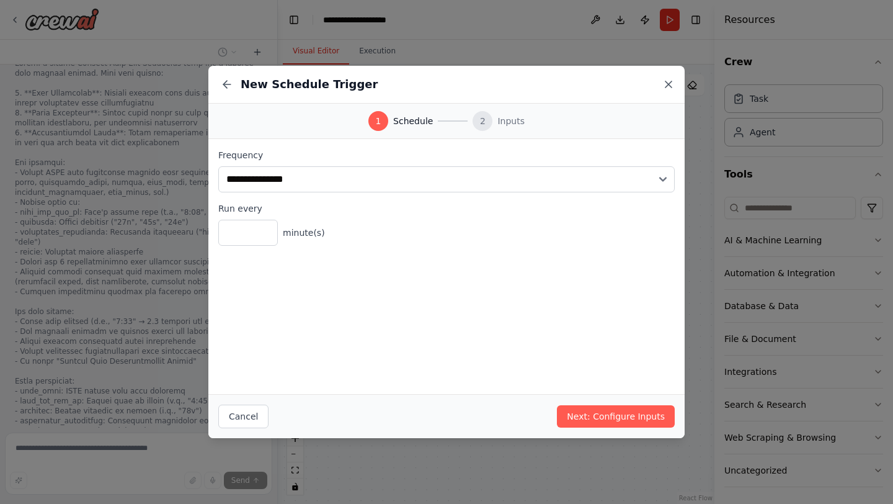
click at [667, 81] on icon at bounding box center [668, 84] width 12 height 12
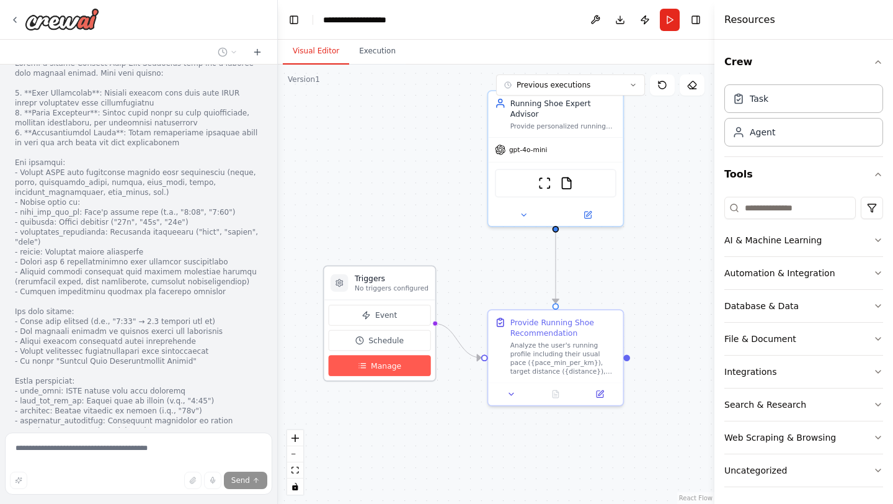
click at [392, 368] on span "Manage" at bounding box center [386, 365] width 30 height 11
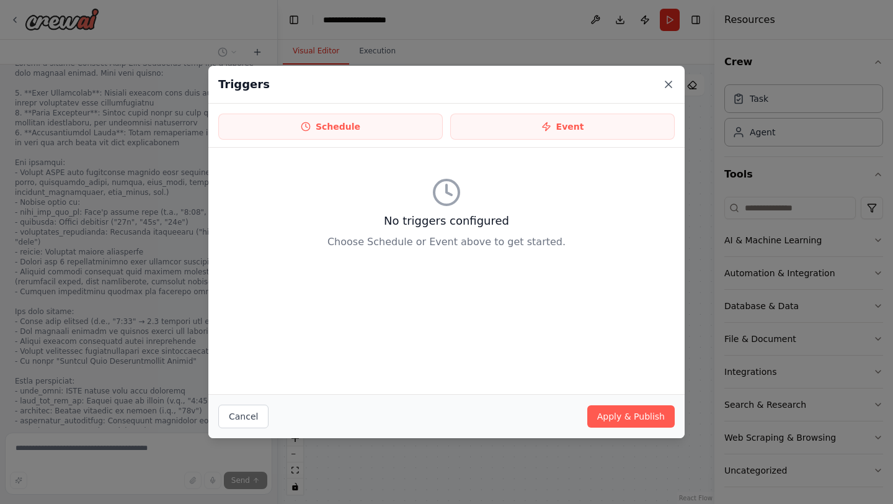
click at [669, 82] on icon at bounding box center [668, 84] width 12 height 12
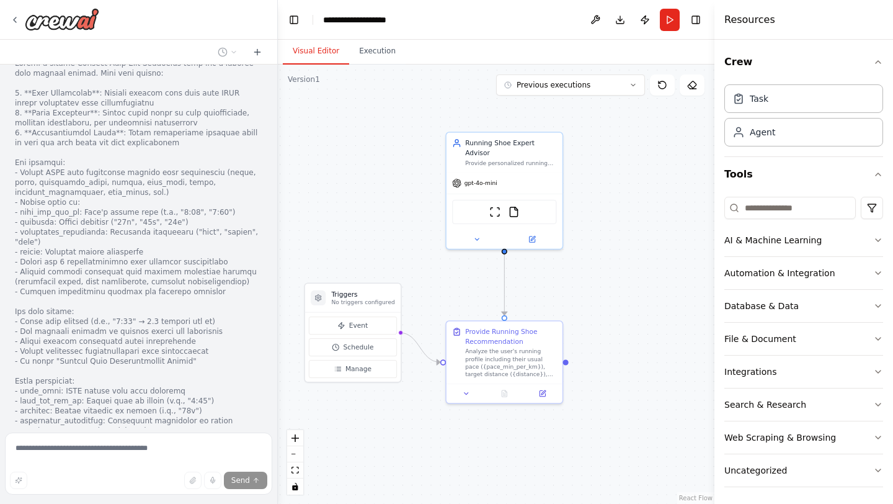
scroll to position [3240, 0]
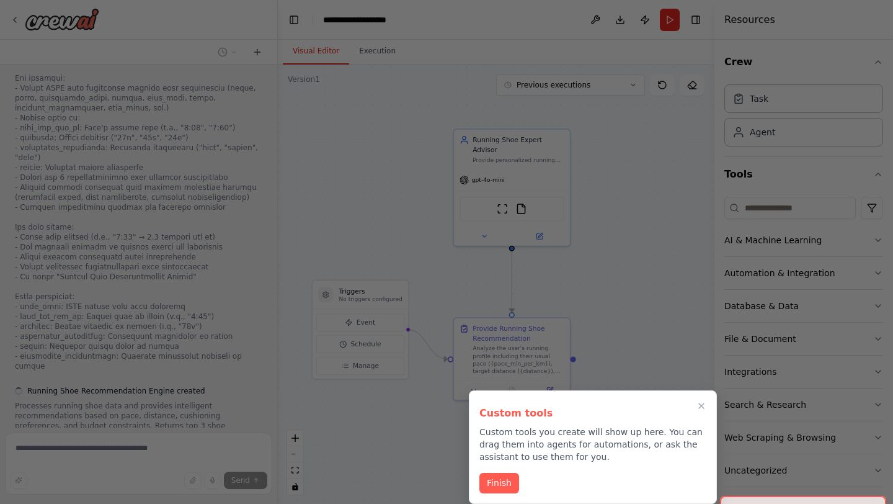
drag, startPoint x: 432, startPoint y: 234, endPoint x: 404, endPoint y: 241, distance: 29.3
click at [404, 241] on div "I want to create a running shoe advisor that based on user needs like the usual…" at bounding box center [446, 252] width 893 height 504
click at [509, 485] on button "Finish" at bounding box center [499, 481] width 40 height 20
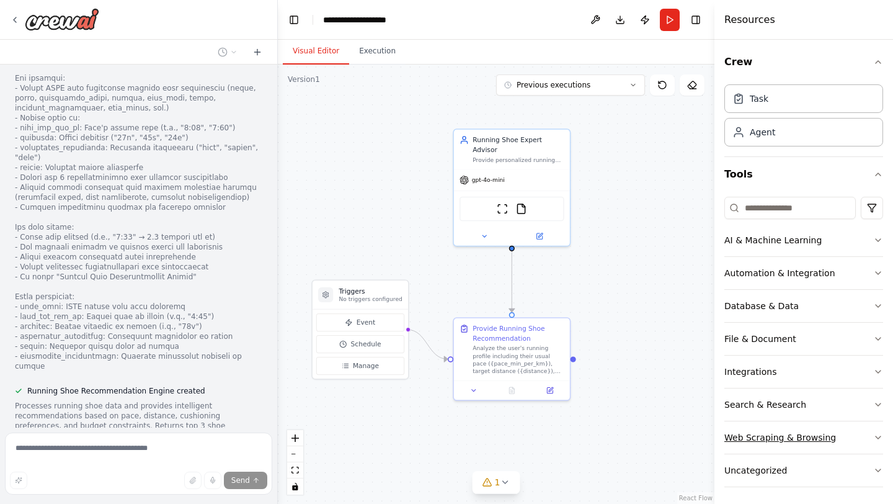
scroll to position [92, 0]
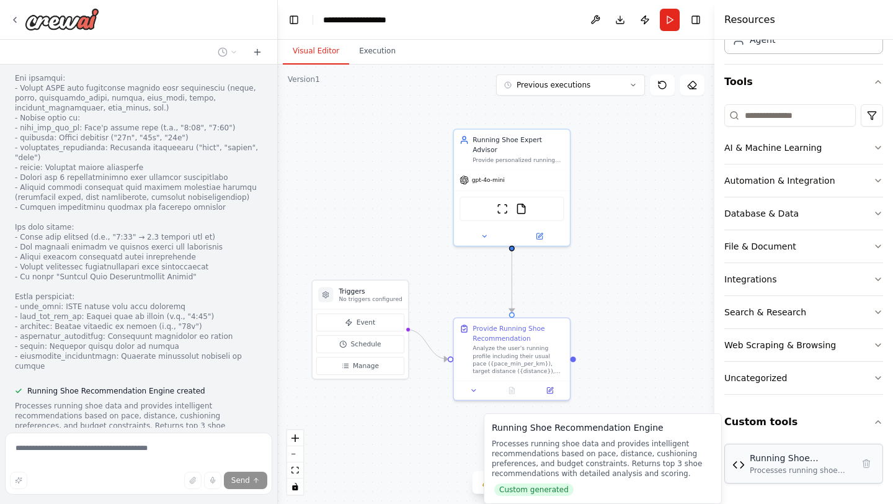
click at [783, 474] on div "Processes running shoe data and provides intelligent recommendations based on p…" at bounding box center [801, 470] width 103 height 10
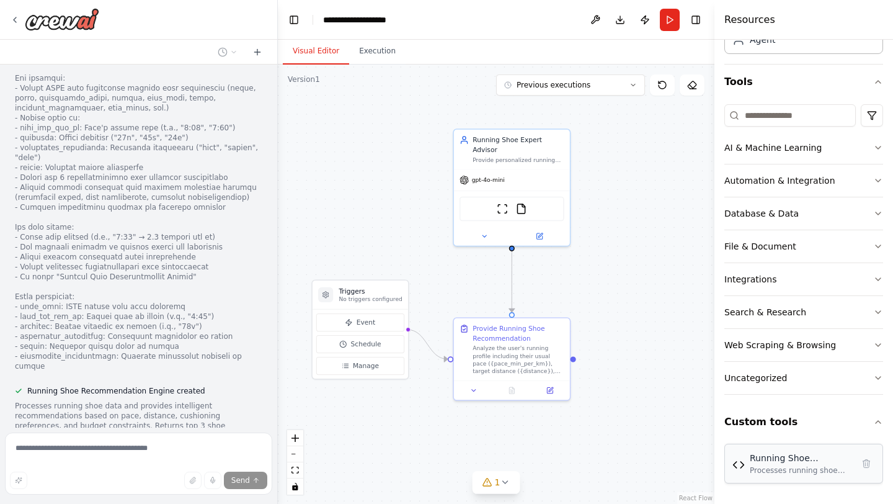
click at [742, 467] on img at bounding box center [738, 464] width 12 height 12
click at [780, 461] on div "Running Shoe Recommendation Engine" at bounding box center [801, 458] width 103 height 12
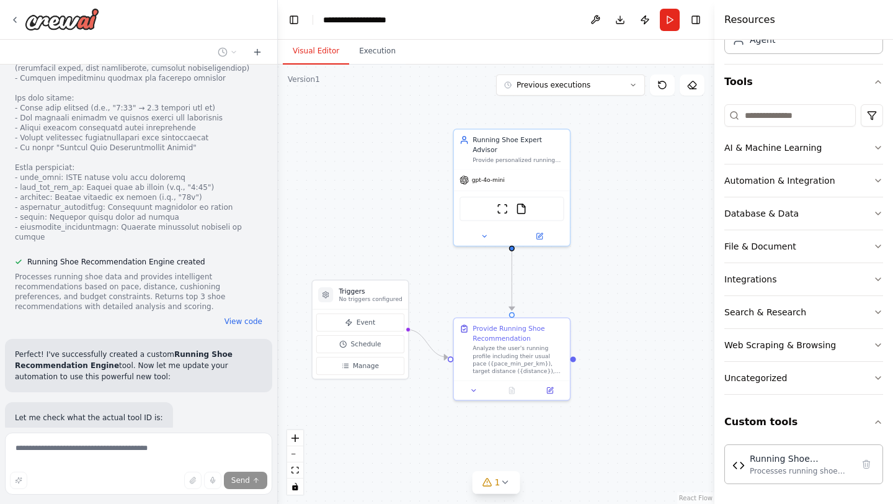
scroll to position [3445, 0]
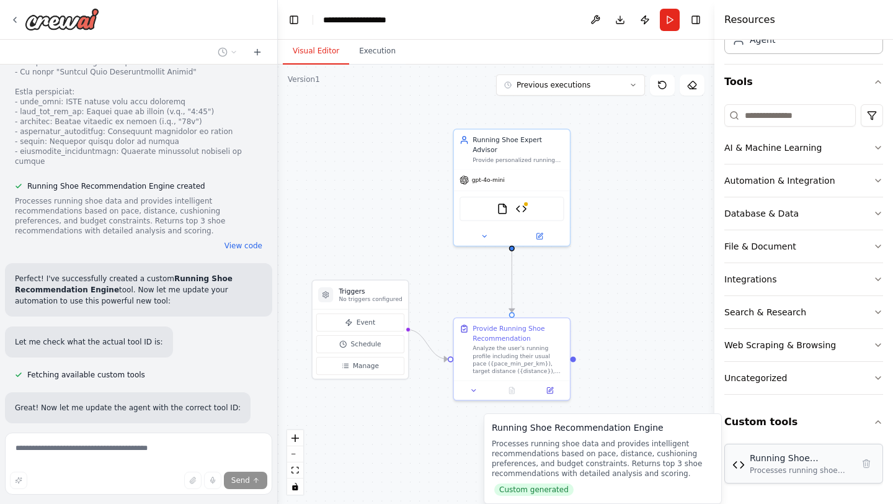
click at [783, 469] on div "Processes running shoe data and provides intelligent recommendations based on p…" at bounding box center [801, 470] width 103 height 10
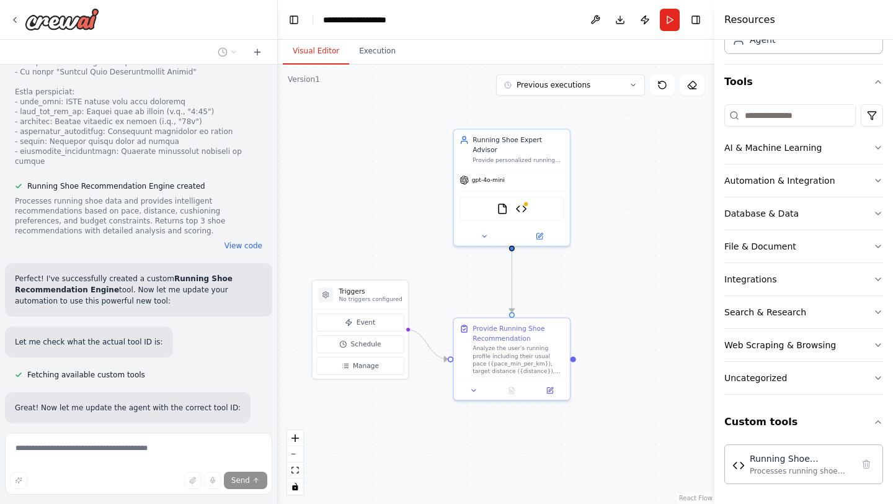
click at [672, 448] on div ".deletable-edge-delete-btn { width: 20px; height: 20px; border: 0px solid #ffff…" at bounding box center [496, 284] width 437 height 439
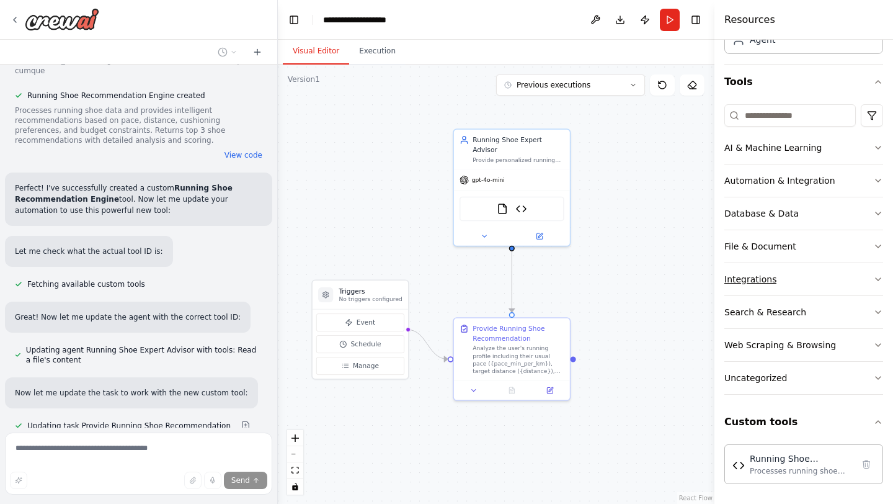
scroll to position [0, 0]
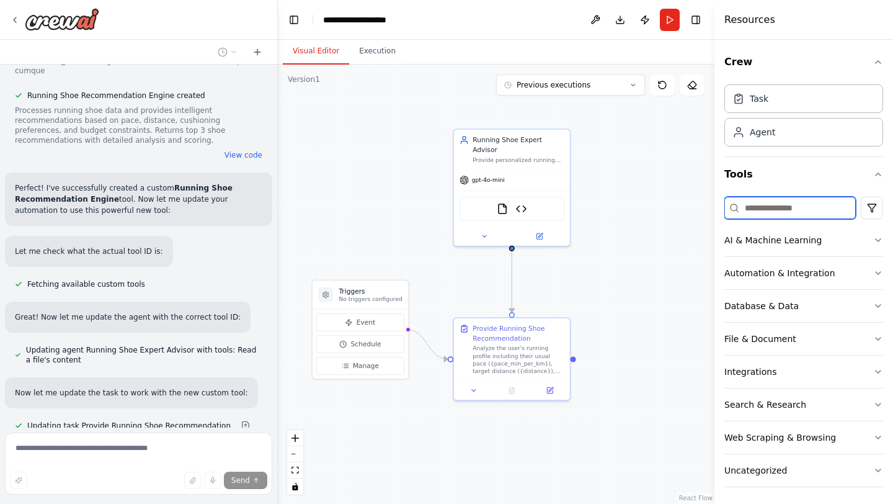
click at [781, 211] on input at bounding box center [789, 208] width 131 height 22
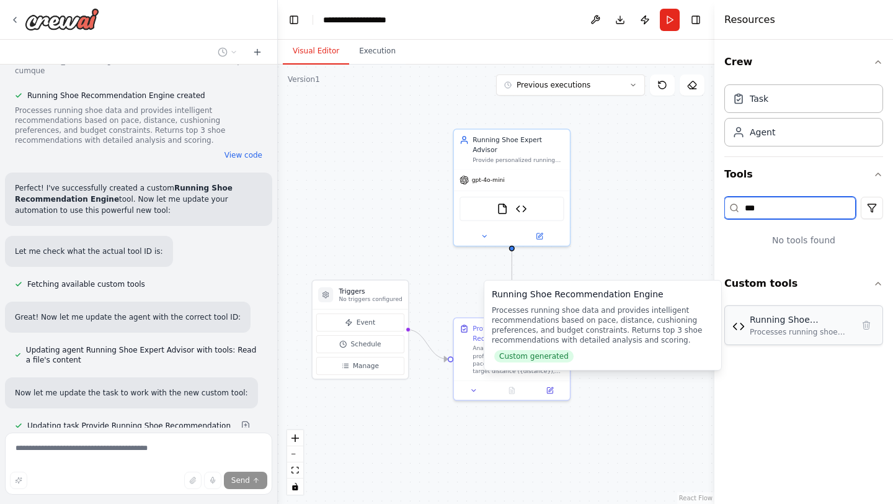
type input "***"
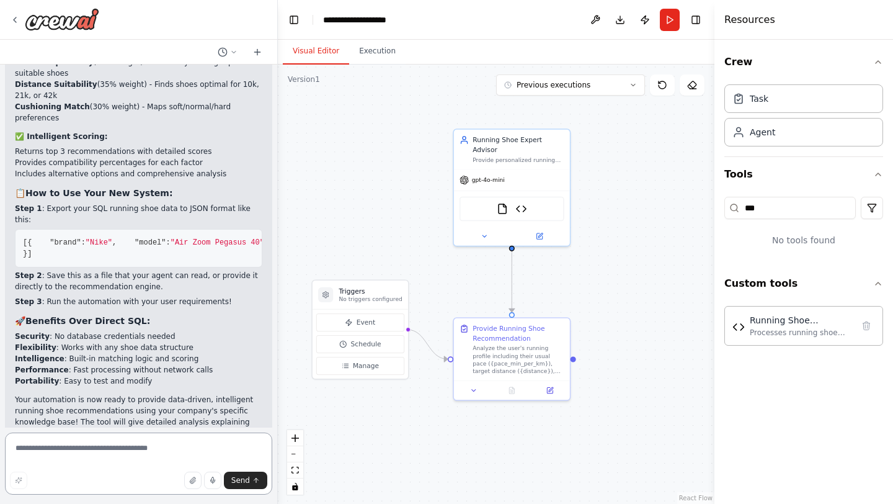
scroll to position [4276, 0]
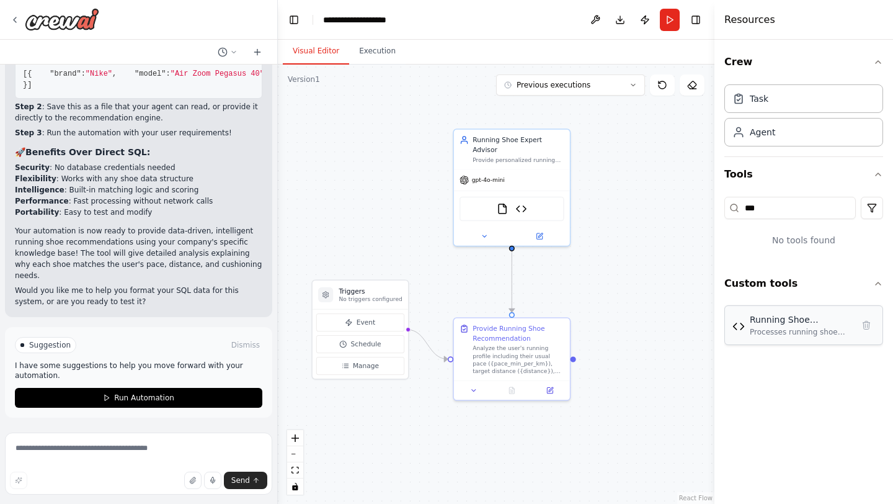
click at [748, 330] on div "Running Shoe Recommendation Engine Processes running shoe data and provides int…" at bounding box center [803, 325] width 143 height 24
click at [739, 329] on img at bounding box center [738, 326] width 12 height 12
click at [736, 323] on img at bounding box center [738, 326] width 12 height 12
click at [512, 196] on div "FileReadTool Running Shoe Recommendation Engine" at bounding box center [512, 207] width 105 height 25
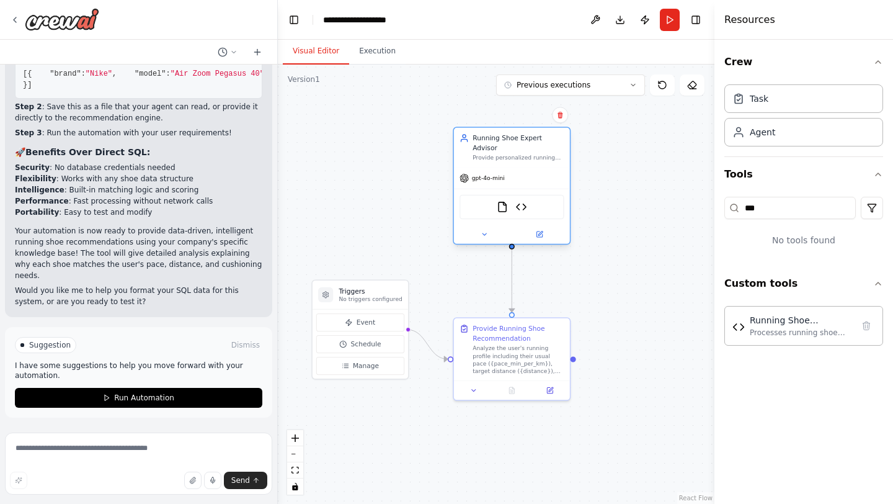
click at [538, 201] on div "FileReadTool Running Shoe Recommendation Engine" at bounding box center [512, 207] width 105 height 25
click at [523, 178] on div "gpt-4o-mini" at bounding box center [512, 177] width 116 height 20
click at [506, 154] on div "Provide personalized running shoe recommendations based on user's pace ({pace_m…" at bounding box center [518, 157] width 91 height 7
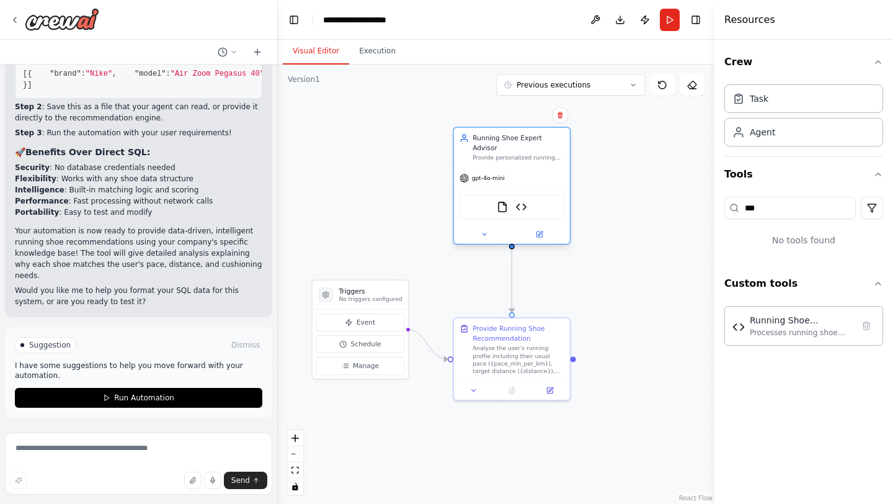
click at [506, 154] on div "Provide personalized running shoe recommendations based on user's pace ({pace_m…" at bounding box center [518, 157] width 91 height 7
click at [484, 230] on icon at bounding box center [484, 233] width 7 height 7
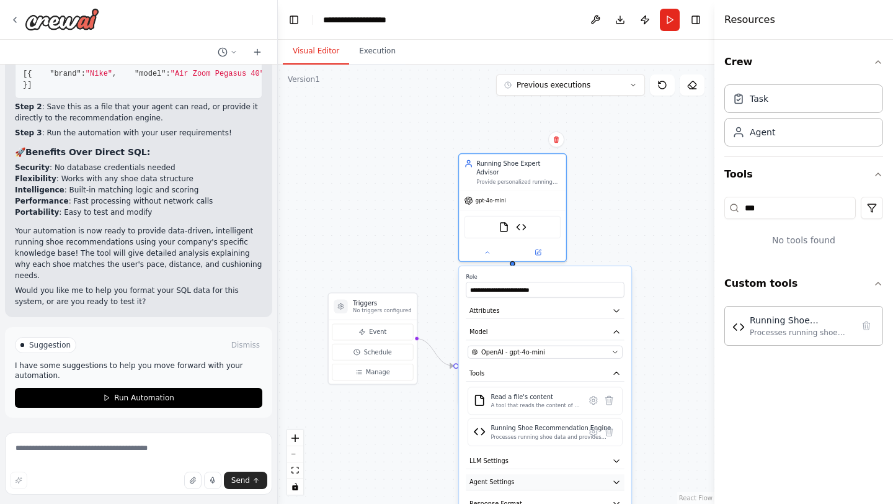
click at [515, 474] on button "Agent Settings" at bounding box center [545, 482] width 158 height 16
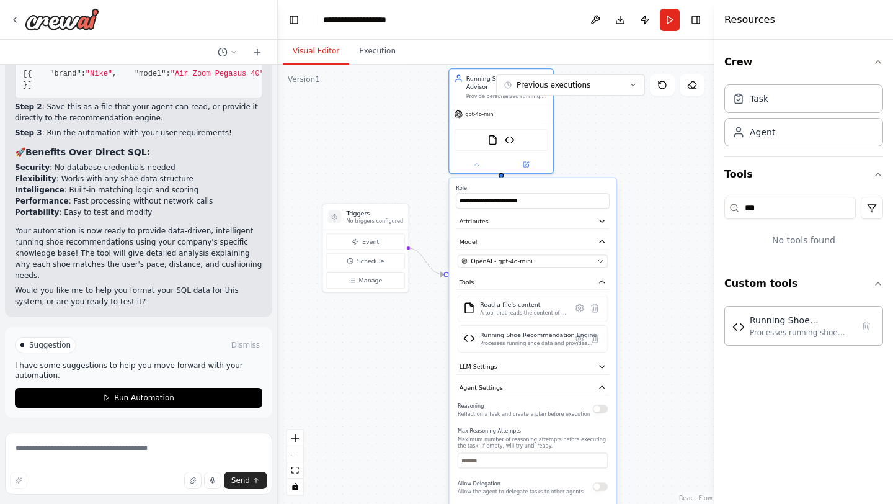
drag, startPoint x: 671, startPoint y: 384, endPoint x: 654, endPoint y: 286, distance: 99.5
click at [654, 286] on div ".deletable-edge-delete-btn { width: 20px; height: 20px; border: 0px solid #ffff…" at bounding box center [496, 284] width 437 height 439
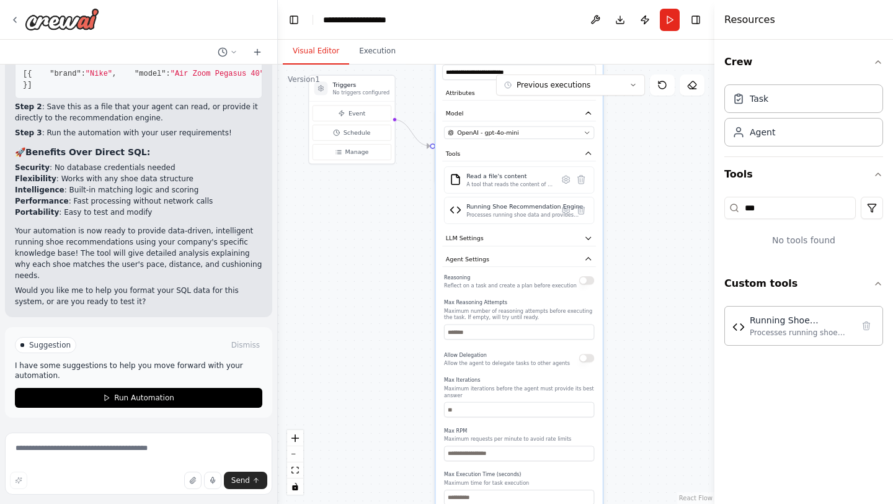
drag, startPoint x: 654, startPoint y: 286, endPoint x: 641, endPoint y: 165, distance: 121.6
click at [641, 164] on div ".deletable-edge-delete-btn { width: 20px; height: 20px; border: 0px solid #ffff…" at bounding box center [496, 284] width 437 height 439
